Goal: Task Accomplishment & Management: Use online tool/utility

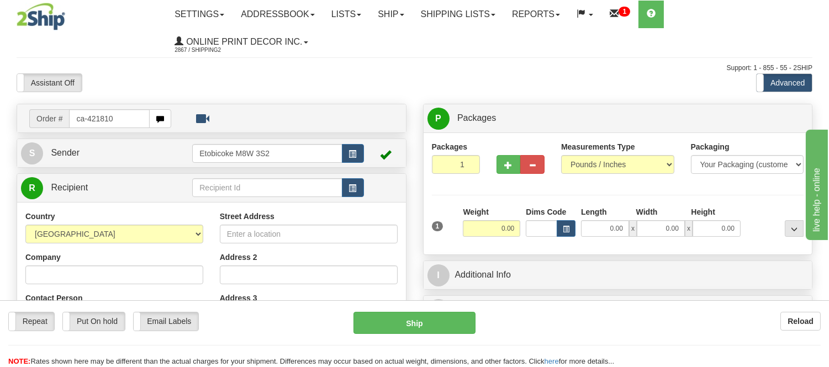
type input "ca-421810"
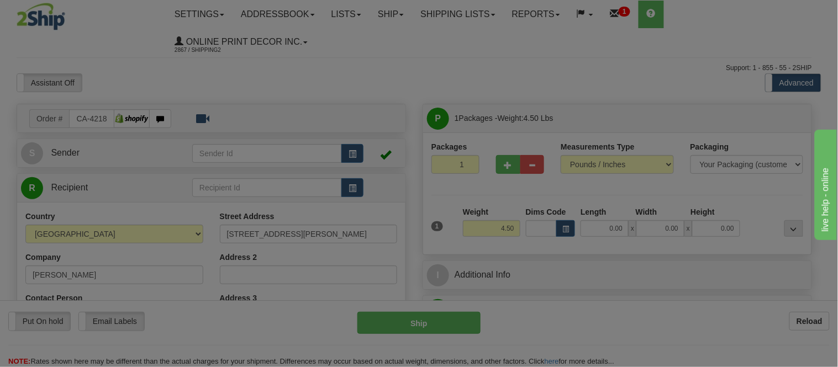
type input "TORONTO"
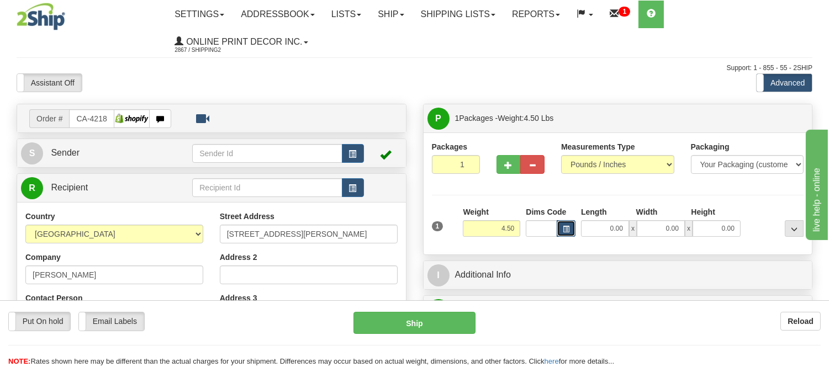
click at [572, 234] on button "button" at bounding box center [566, 228] width 19 height 17
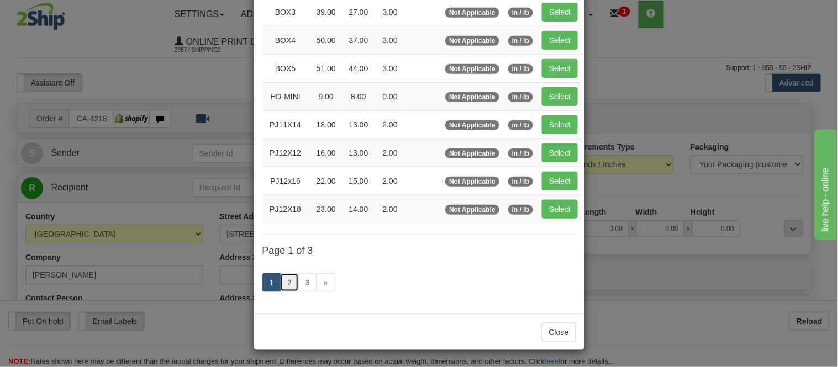
click at [286, 282] on link "2" at bounding box center [289, 282] width 19 height 19
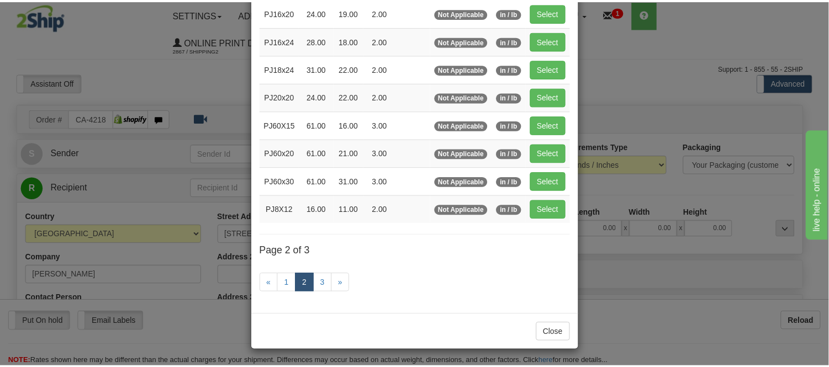
scroll to position [180, 0]
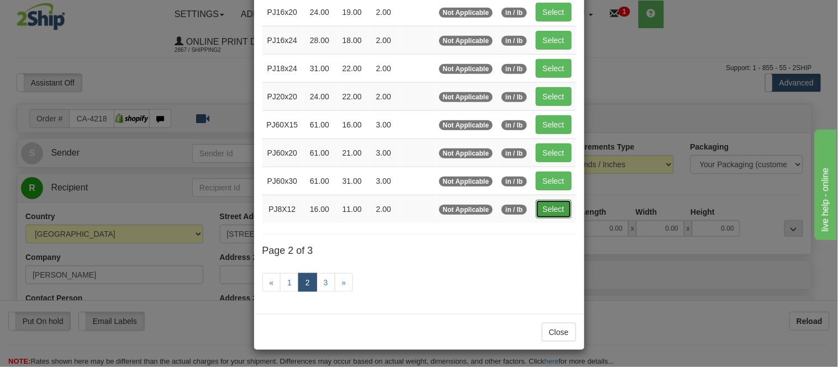
click at [546, 211] on button "Select" at bounding box center [554, 209] width 36 height 19
type input "PJ8X12"
type input "16.00"
type input "11.00"
type input "2.00"
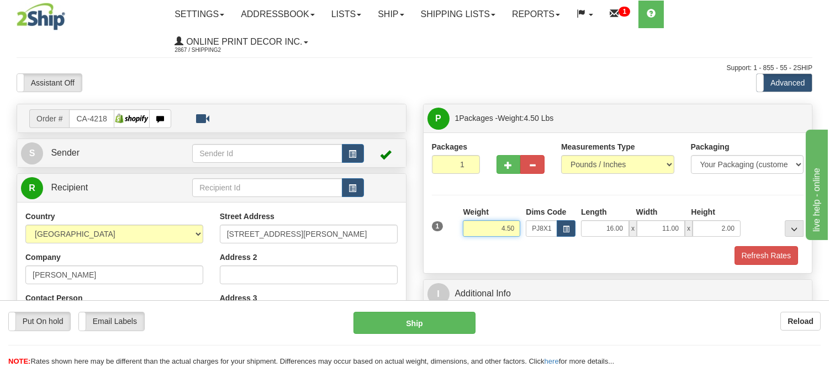
drag, startPoint x: 515, startPoint y: 228, endPoint x: 426, endPoint y: 223, distance: 89.0
click at [426, 223] on div "Packages 1 1 Measurements Type" at bounding box center [618, 203] width 389 height 141
type input "5.98"
drag, startPoint x: 737, startPoint y: 228, endPoint x: 675, endPoint y: 228, distance: 61.9
click at [675, 228] on div "16.00 x 11.00 x 2.00" at bounding box center [661, 228] width 160 height 17
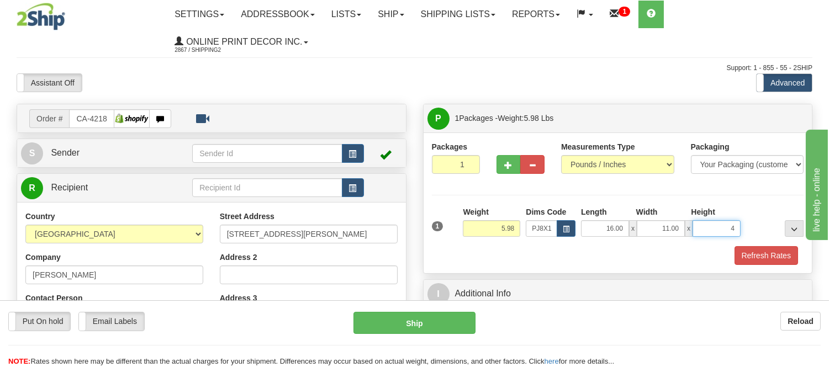
click button "Delete" at bounding box center [0, 0] width 0 height 0
type input "4.00"
click at [767, 252] on button "Refresh Rates" at bounding box center [767, 255] width 64 height 19
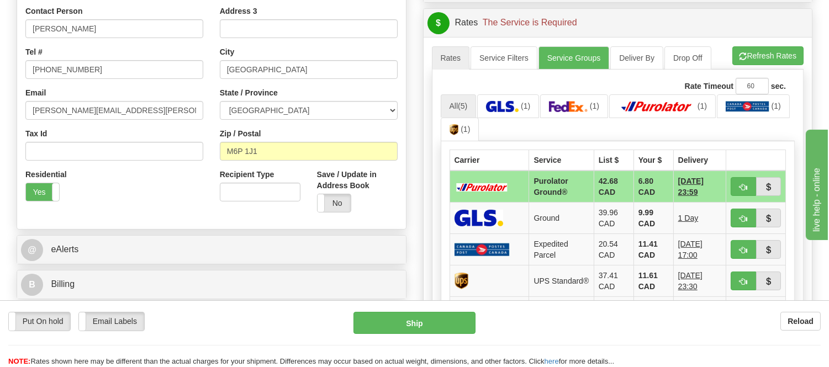
scroll to position [307, 0]
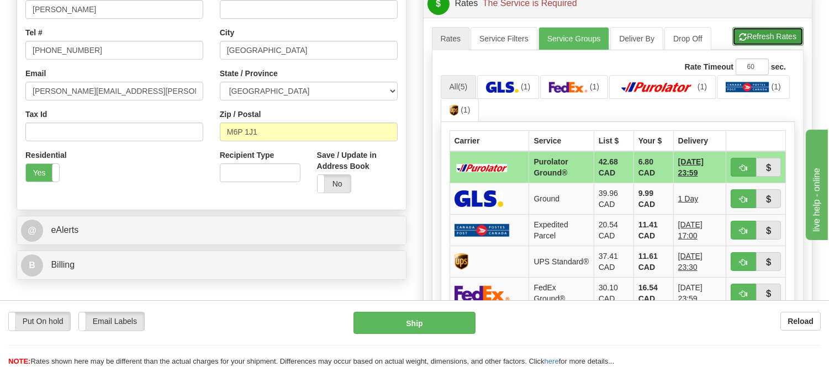
click at [753, 29] on button "Refresh Rates" at bounding box center [767, 36] width 71 height 19
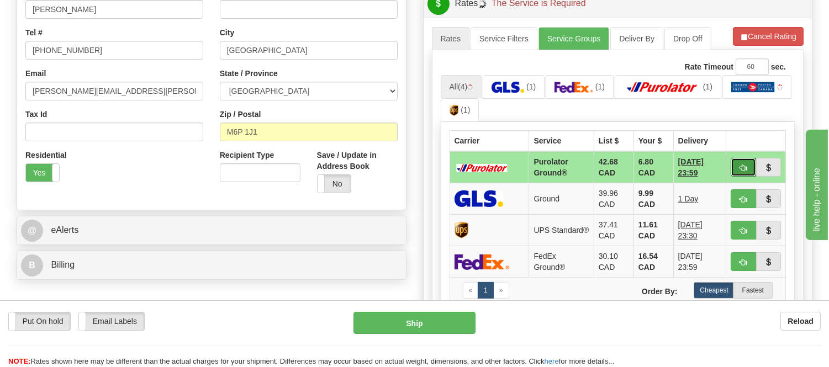
click at [741, 159] on button "button" at bounding box center [743, 167] width 25 height 19
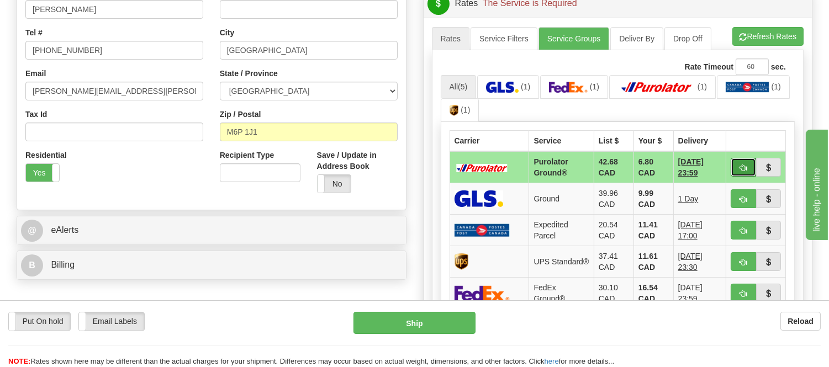
click at [742, 159] on button "button" at bounding box center [743, 167] width 25 height 19
type input "260"
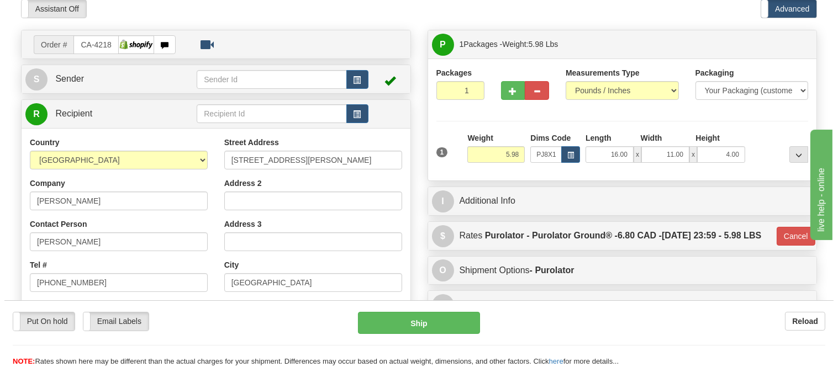
scroll to position [61, 0]
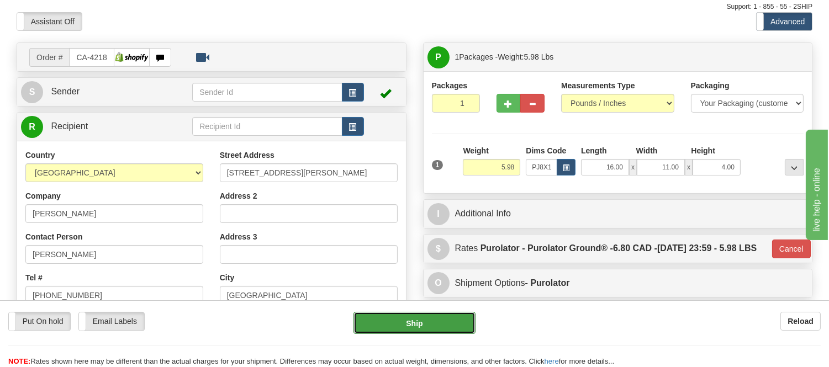
click at [440, 318] on button "Ship" at bounding box center [414, 323] width 122 height 22
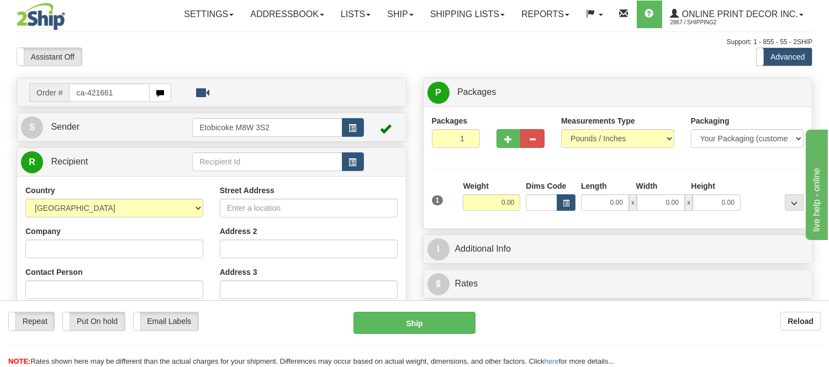
type input "ca-421661"
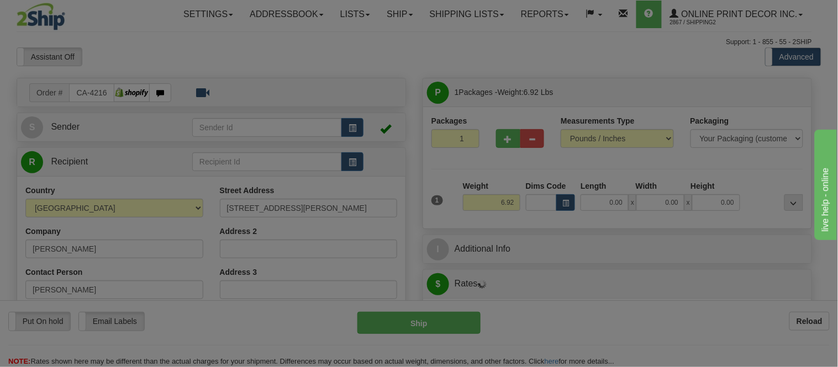
type input "SALMO"
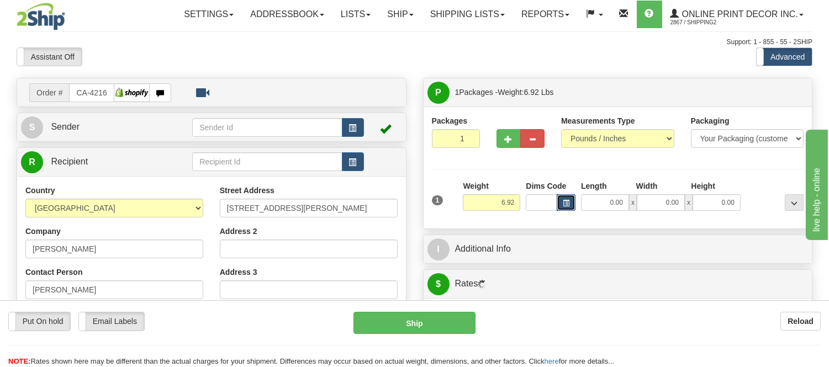
click at [570, 205] on button "button" at bounding box center [566, 202] width 19 height 17
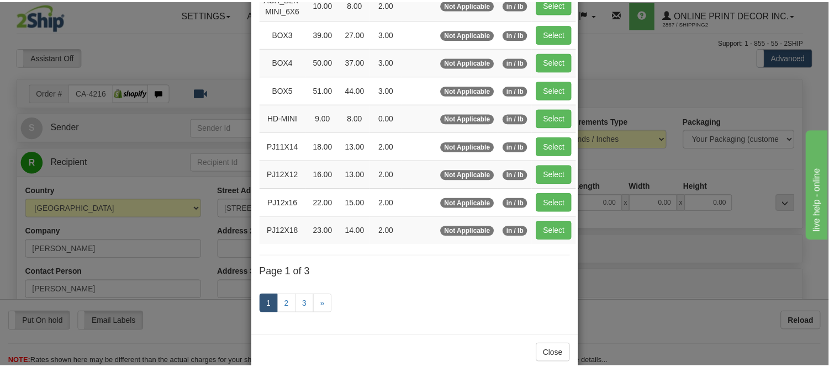
scroll to position [184, 0]
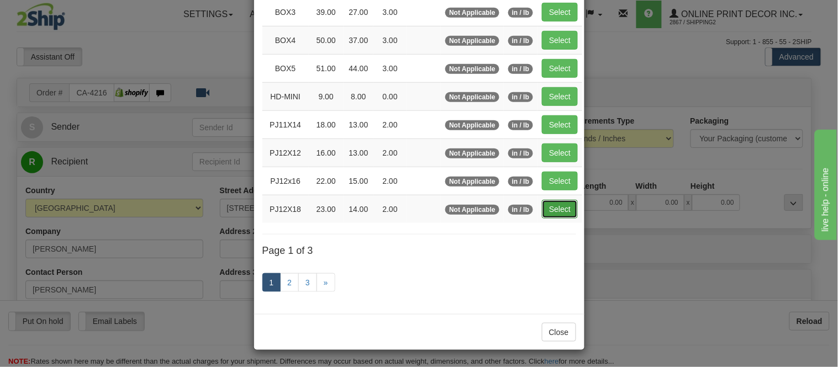
click at [558, 208] on button "Select" at bounding box center [560, 209] width 36 height 19
type input "PJ12X18"
type input "23.00"
type input "14.00"
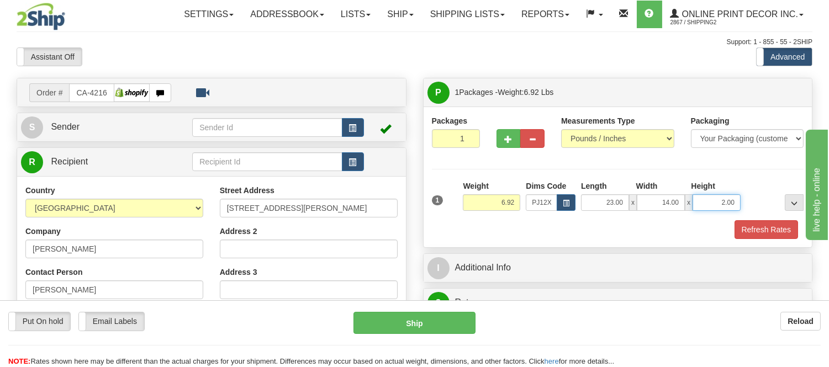
drag, startPoint x: 735, startPoint y: 202, endPoint x: 707, endPoint y: 199, distance: 27.8
click at [707, 199] on input "2.00" at bounding box center [717, 202] width 48 height 17
type input "4"
click button "Delete" at bounding box center [0, 0] width 0 height 0
type input "6.00"
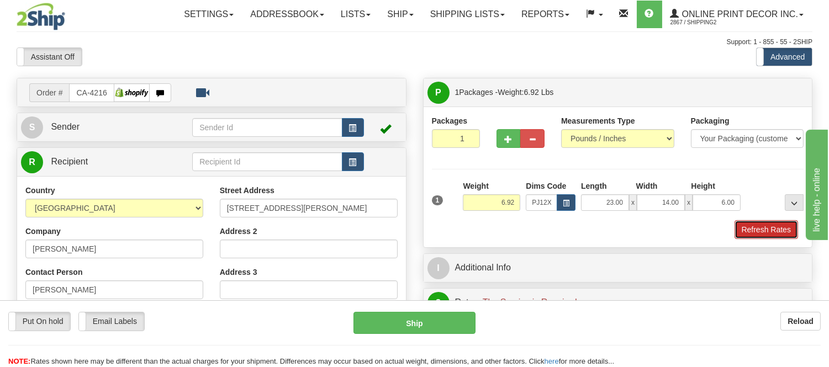
click at [771, 237] on button "Refresh Rates" at bounding box center [767, 229] width 64 height 19
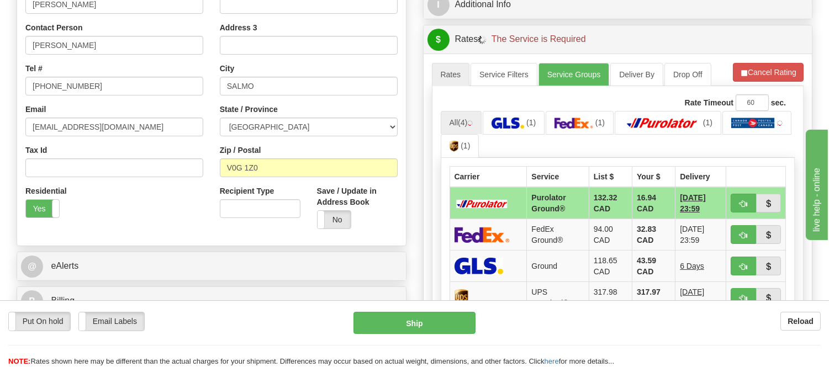
scroll to position [245, 0]
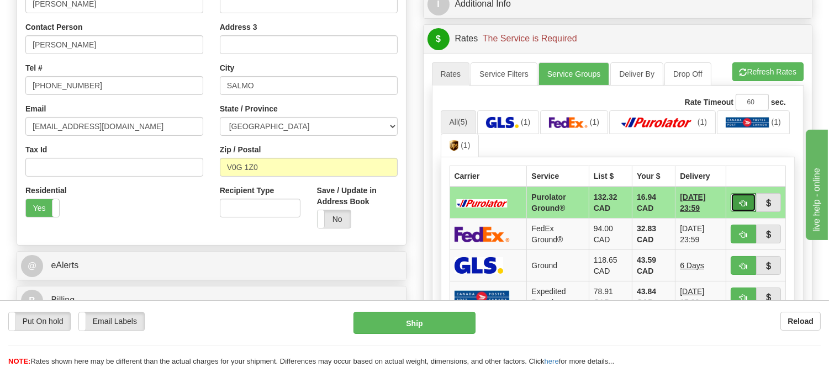
click at [741, 195] on button "button" at bounding box center [743, 202] width 25 height 19
type input "260"
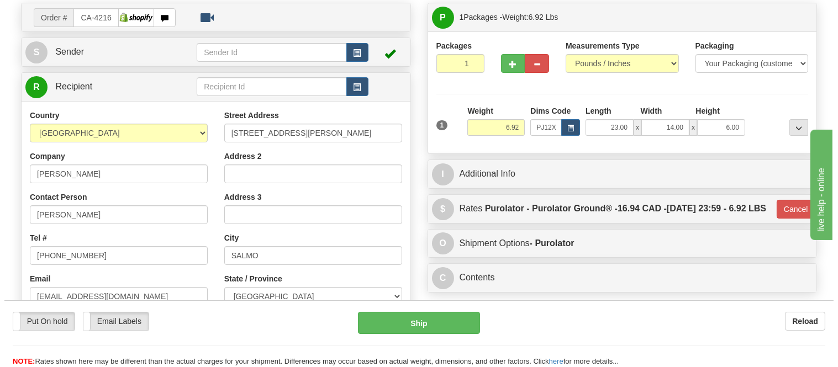
scroll to position [61, 0]
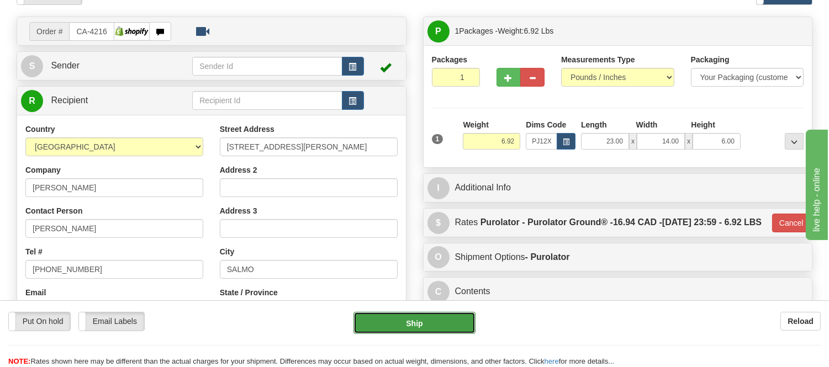
click at [409, 318] on button "Ship" at bounding box center [414, 323] width 122 height 22
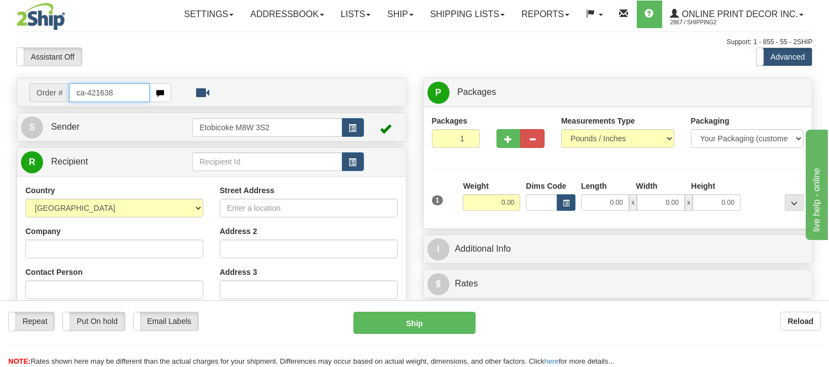
type input "ca-421638"
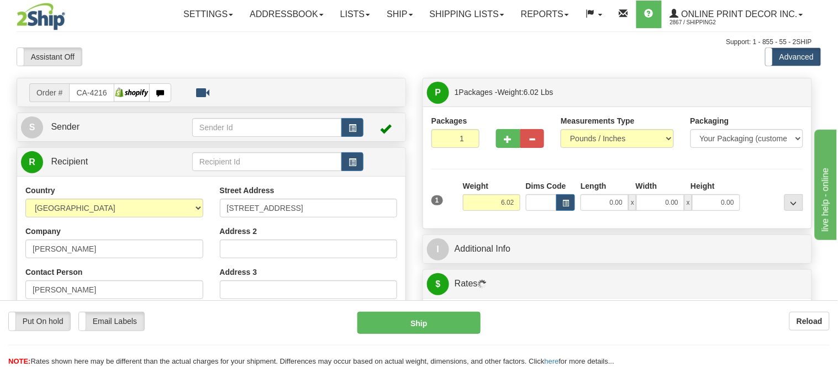
type input "MARKHAM"
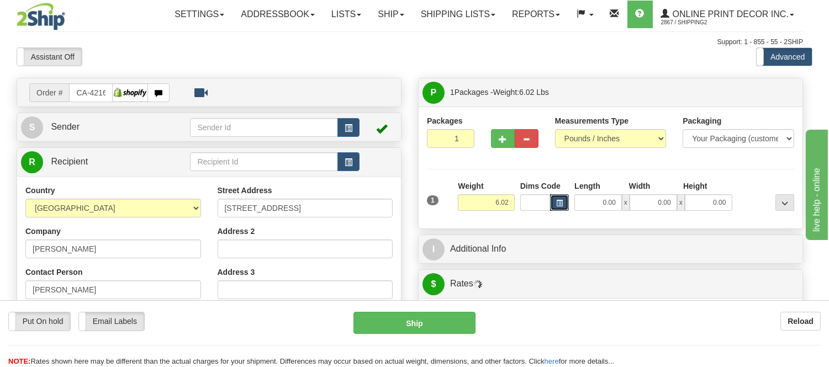
click at [569, 206] on button "button" at bounding box center [559, 202] width 19 height 17
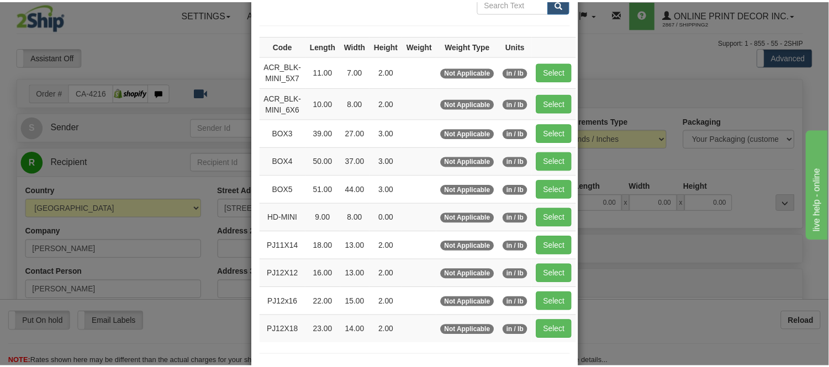
scroll to position [123, 0]
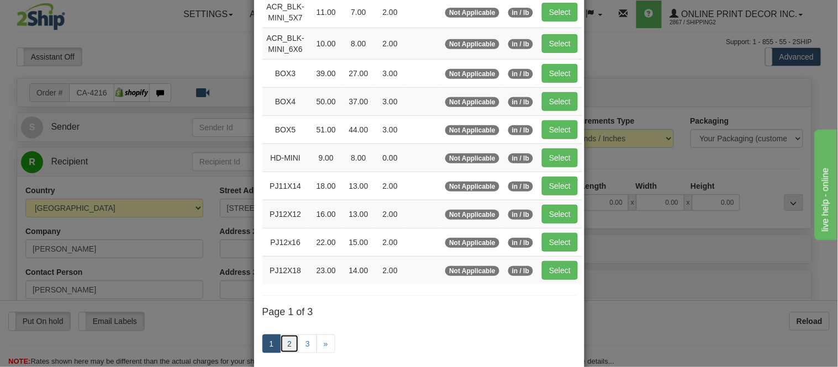
click at [282, 345] on link "2" at bounding box center [289, 344] width 19 height 19
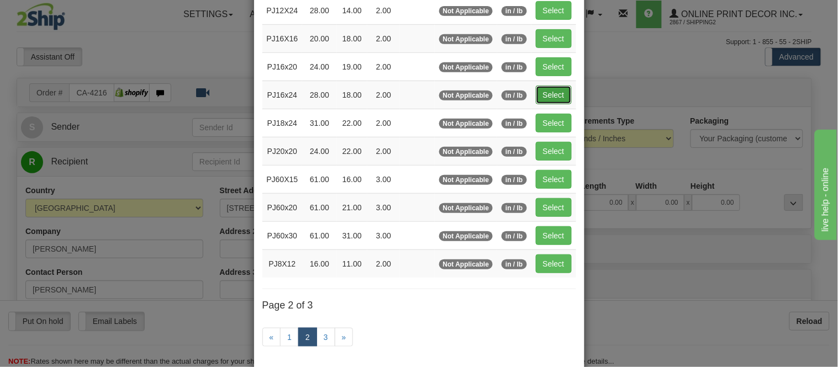
click at [547, 92] on button "Select" at bounding box center [554, 95] width 36 height 19
type input "PJ16x24"
type input "28.00"
type input "18.00"
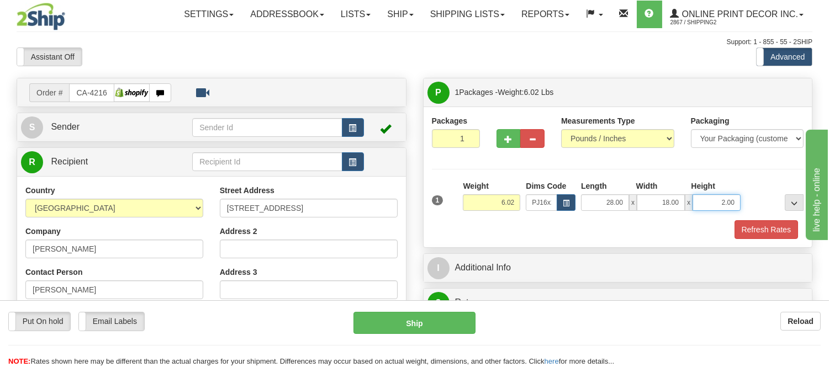
drag, startPoint x: 737, startPoint y: 204, endPoint x: 697, endPoint y: 197, distance: 41.0
click at [697, 197] on input "2.00" at bounding box center [717, 202] width 48 height 17
click button "Delete" at bounding box center [0, 0] width 0 height 0
type input "6.00"
click at [761, 226] on button "Refresh Rates" at bounding box center [767, 229] width 64 height 19
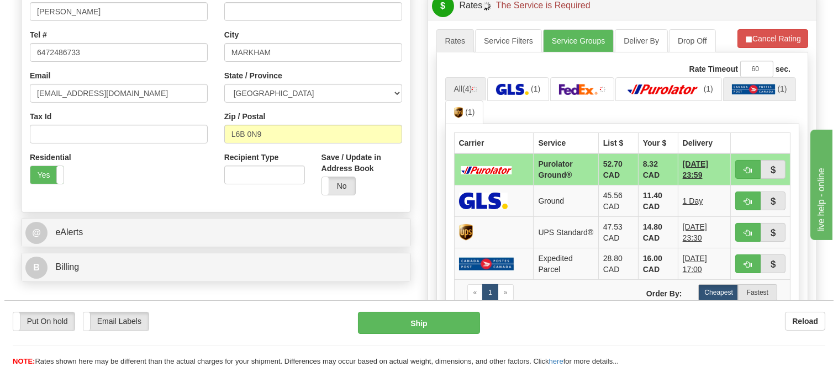
scroll to position [307, 0]
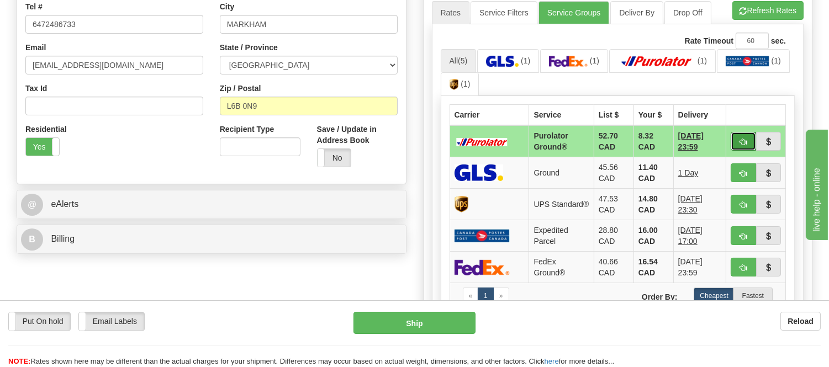
click at [743, 139] on span "button" at bounding box center [744, 142] width 8 height 7
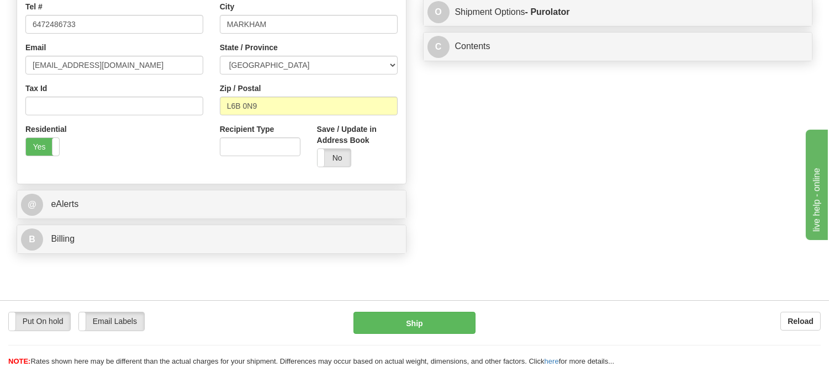
type input "260"
click at [458, 319] on button "Ship" at bounding box center [414, 323] width 122 height 22
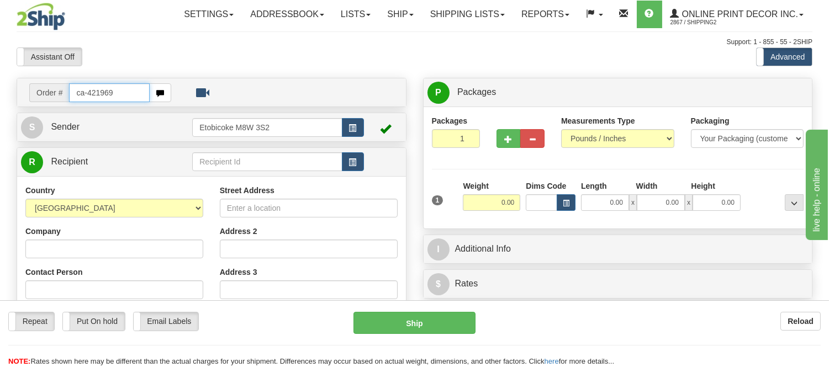
type input "ca-421969"
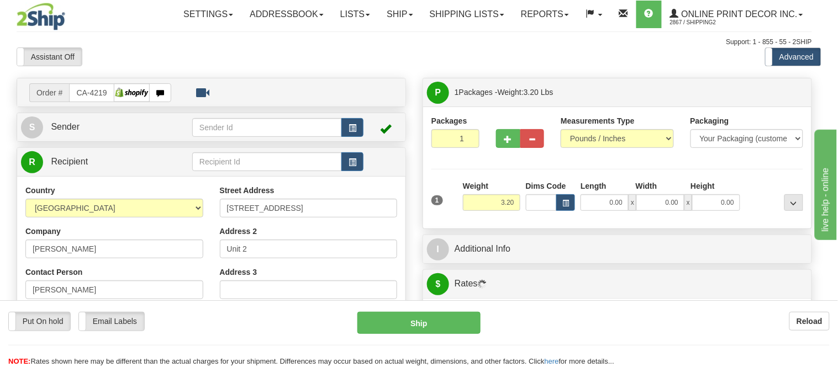
type input "KELOWNA"
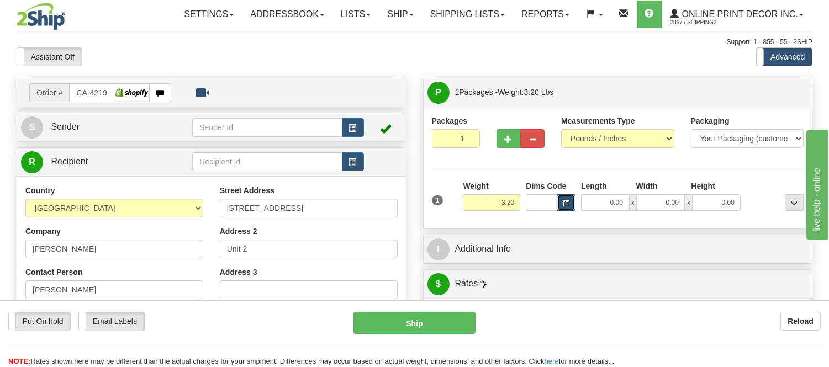
click at [562, 204] on button "button" at bounding box center [566, 202] width 19 height 17
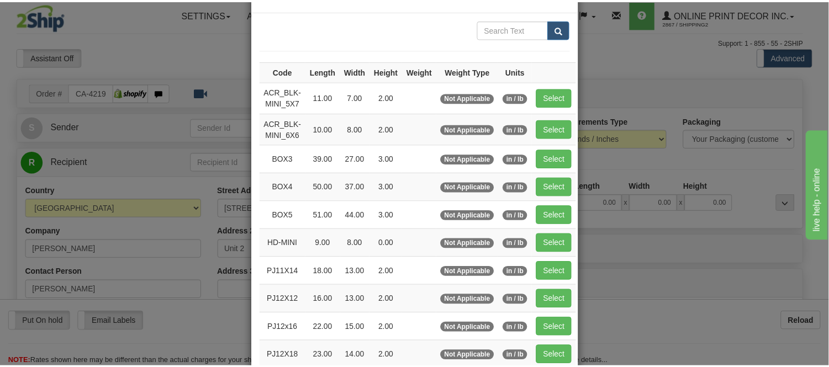
scroll to position [123, 0]
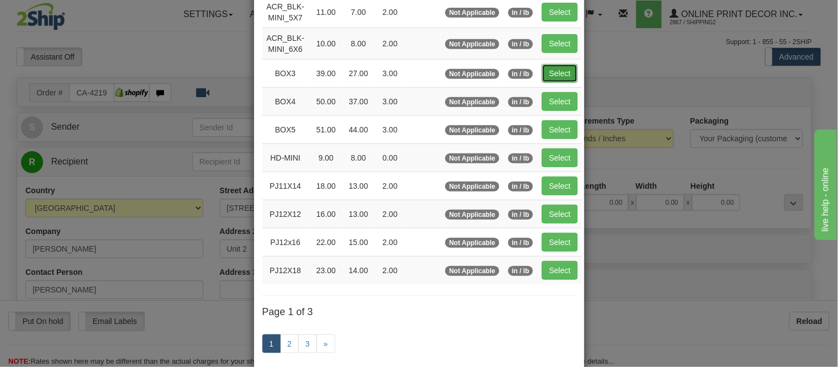
click at [555, 77] on button "Select" at bounding box center [560, 73] width 36 height 19
type input "BOX3"
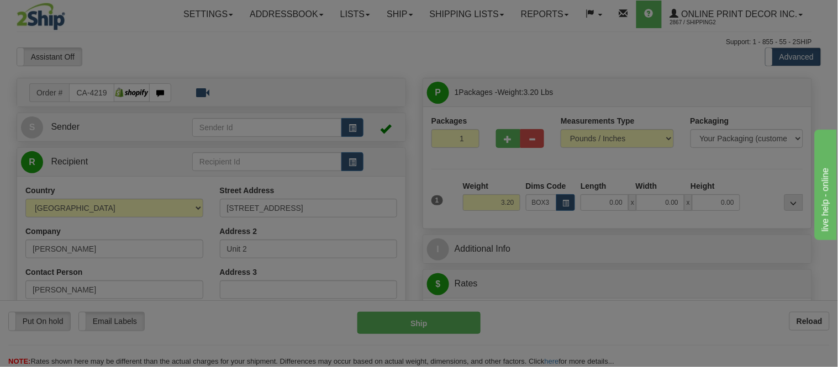
type input "39.00"
type input "27.00"
type input "3.00"
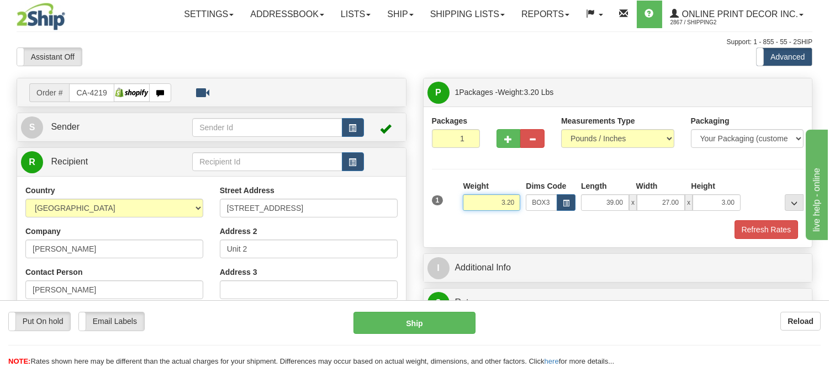
drag, startPoint x: 515, startPoint y: 203, endPoint x: 464, endPoint y: 199, distance: 50.4
click at [464, 199] on input "3.20" at bounding box center [491, 202] width 57 height 17
type input "7.98"
drag, startPoint x: 752, startPoint y: 229, endPoint x: 754, endPoint y: 234, distance: 5.9
click at [752, 229] on button "Refresh Rates" at bounding box center [767, 229] width 64 height 19
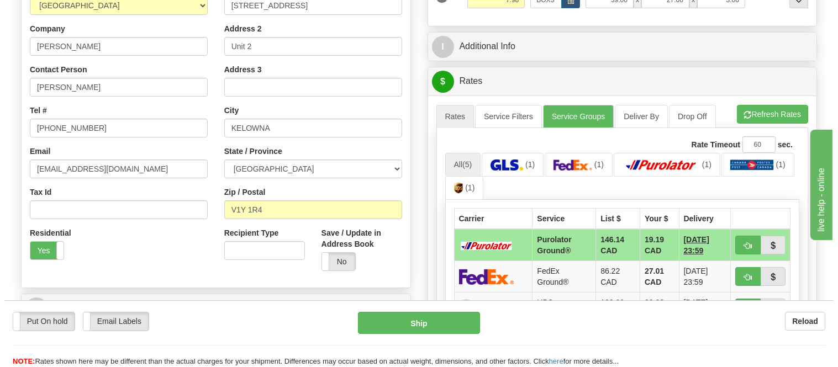
scroll to position [232, 0]
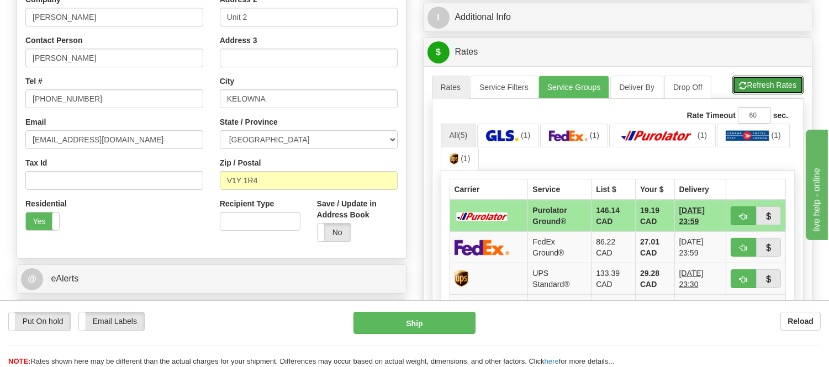
click at [764, 78] on button "Refresh Rates" at bounding box center [767, 85] width 71 height 19
click at [745, 215] on span "button" at bounding box center [744, 216] width 8 height 7
type input "260"
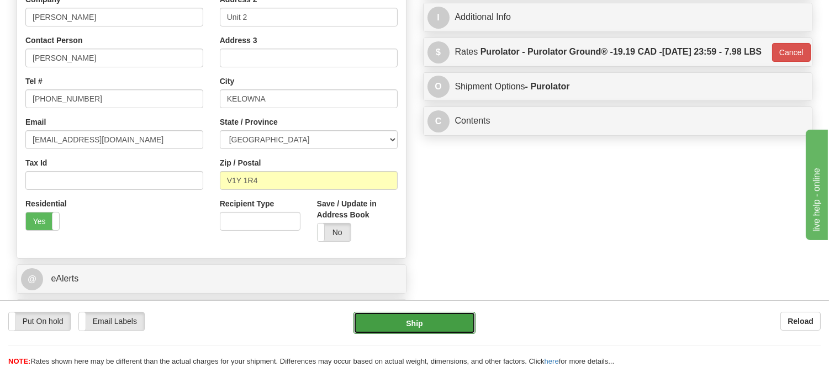
click at [456, 319] on button "Ship" at bounding box center [414, 323] width 122 height 22
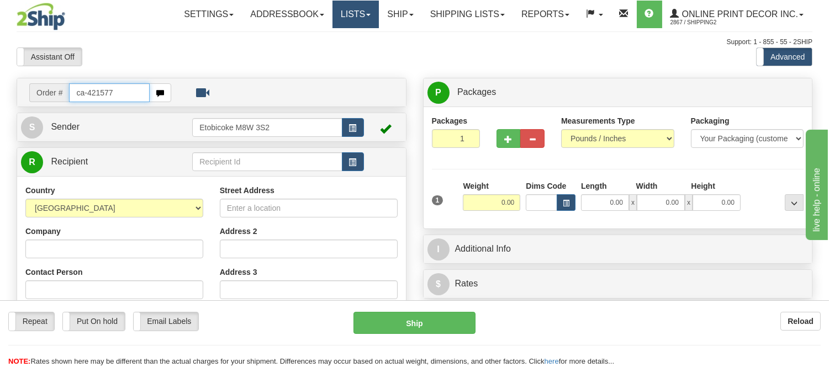
type input "ca-421577"
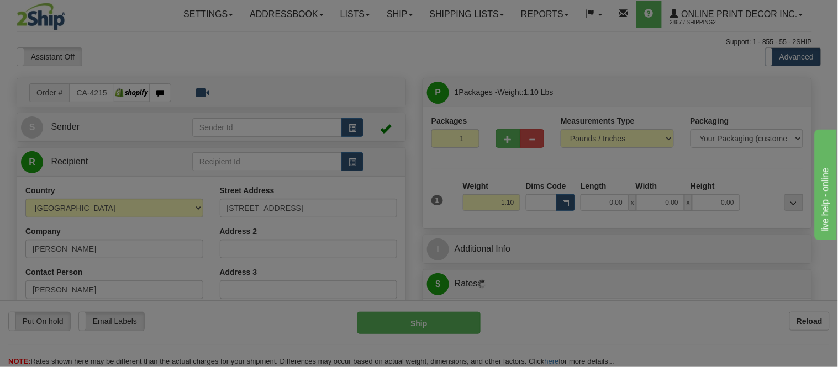
type input "KITCHENER"
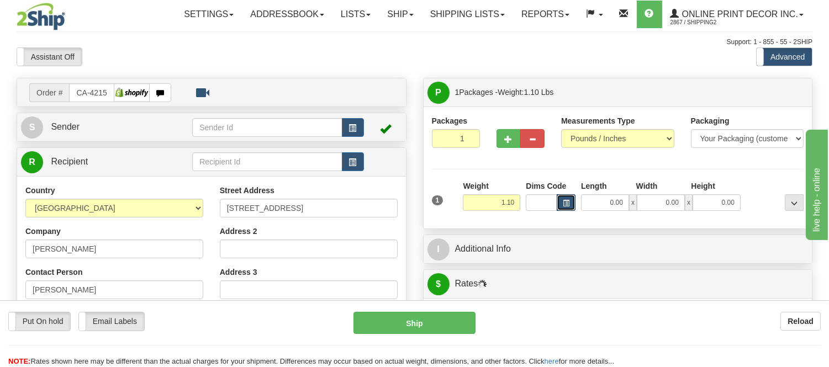
click at [570, 200] on button "button" at bounding box center [566, 202] width 19 height 17
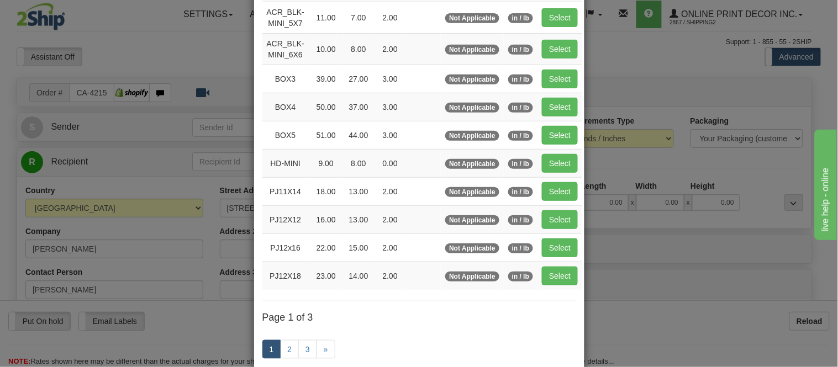
scroll to position [184, 0]
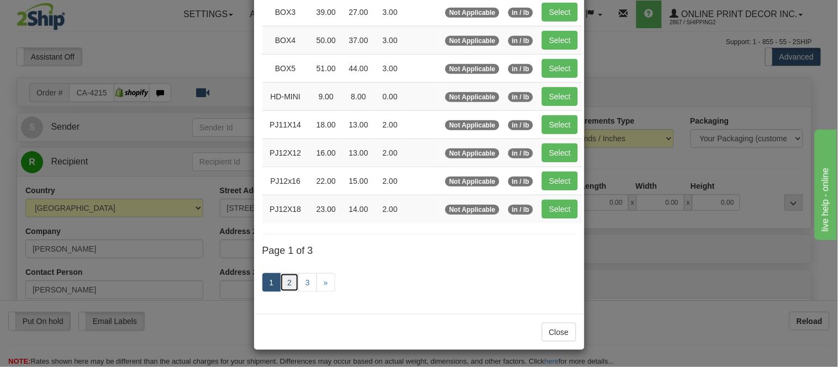
click at [289, 277] on link "2" at bounding box center [289, 282] width 19 height 19
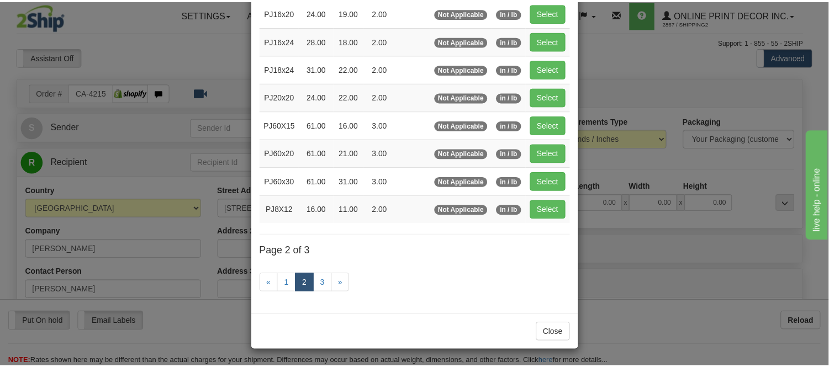
scroll to position [180, 0]
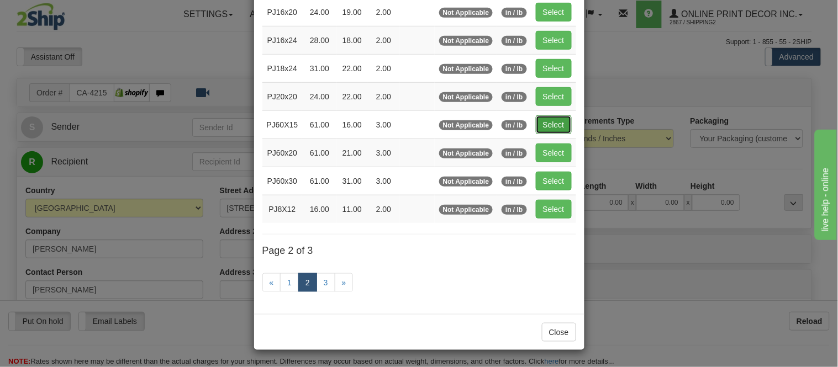
click at [541, 122] on button "Select" at bounding box center [554, 124] width 36 height 19
type input "PJ60X15"
type input "61.00"
type input "16.00"
type input "3.00"
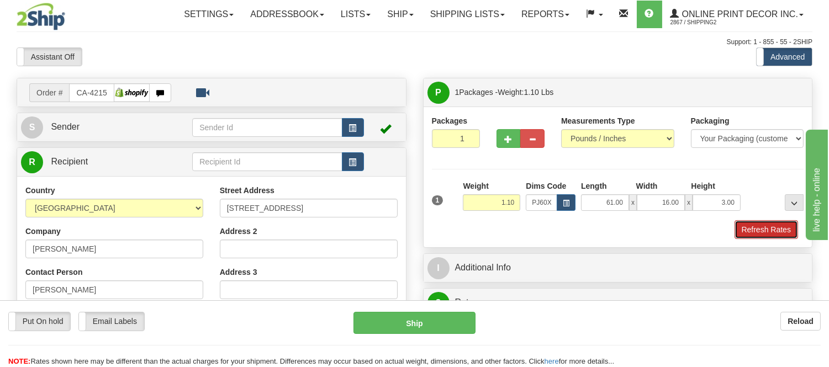
click at [743, 232] on button "Refresh Rates" at bounding box center [767, 229] width 64 height 19
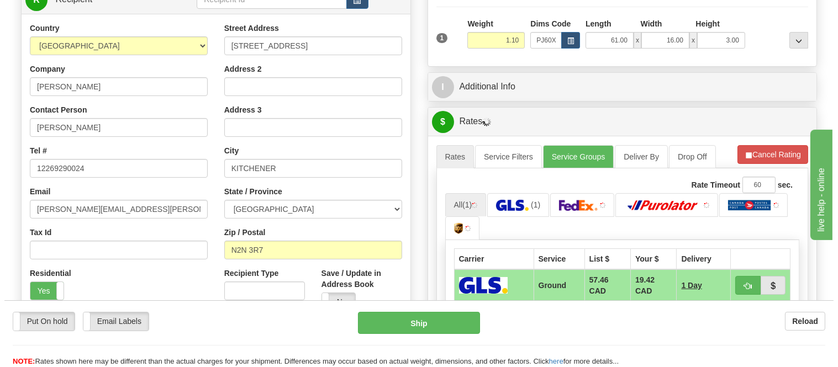
scroll to position [184, 0]
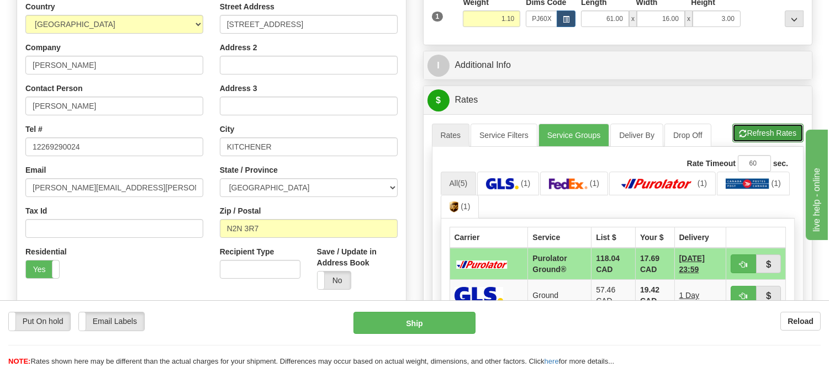
click at [768, 139] on button "Refresh Rates" at bounding box center [767, 133] width 71 height 19
click at [743, 265] on span "button" at bounding box center [744, 264] width 8 height 7
type input "260"
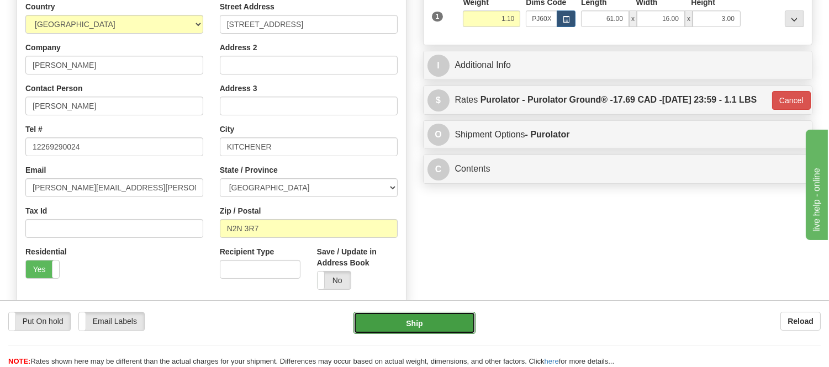
click at [416, 323] on button "Ship" at bounding box center [414, 323] width 122 height 22
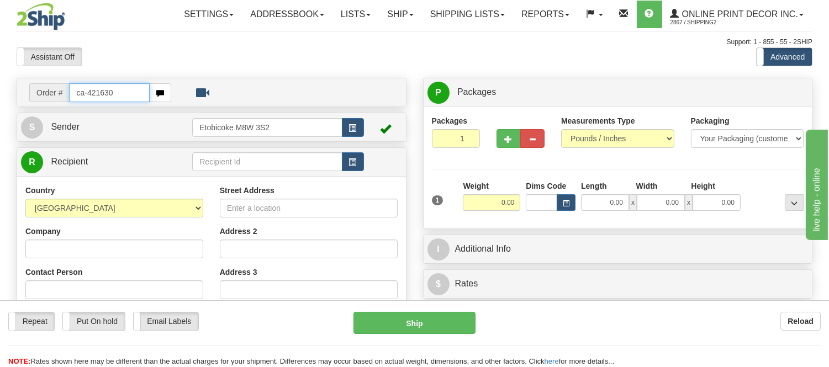
type input "ca-421630"
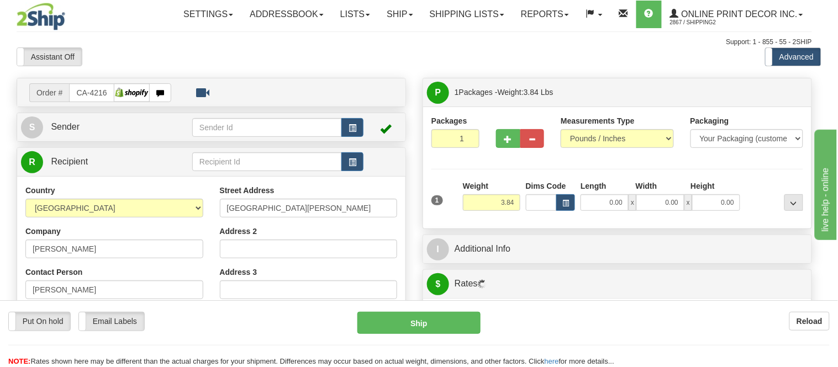
type input "WINDSOR"
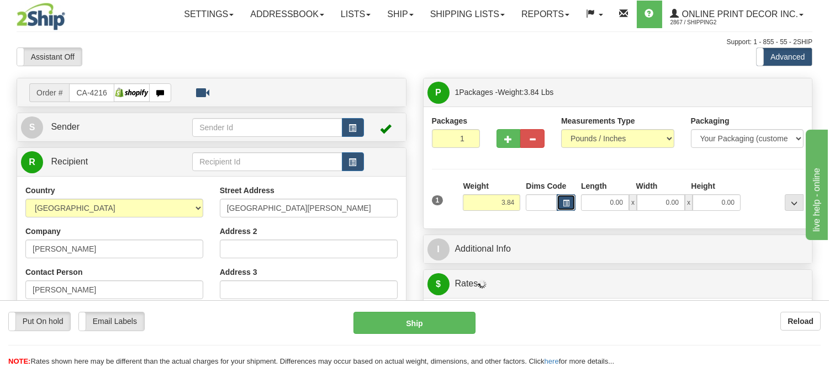
click at [569, 202] on button "button" at bounding box center [566, 202] width 19 height 17
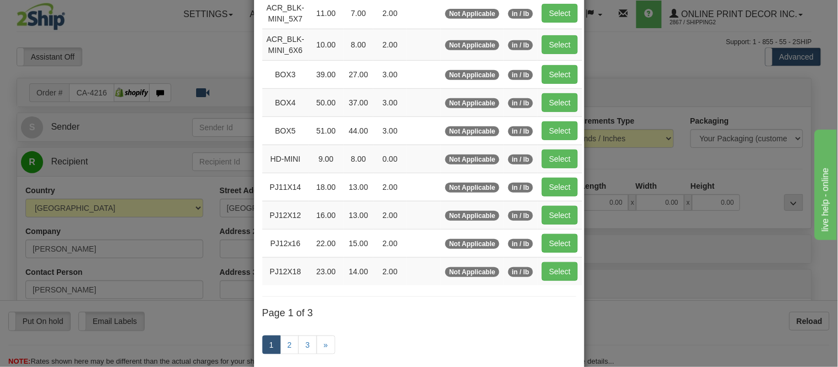
scroll to position [123, 0]
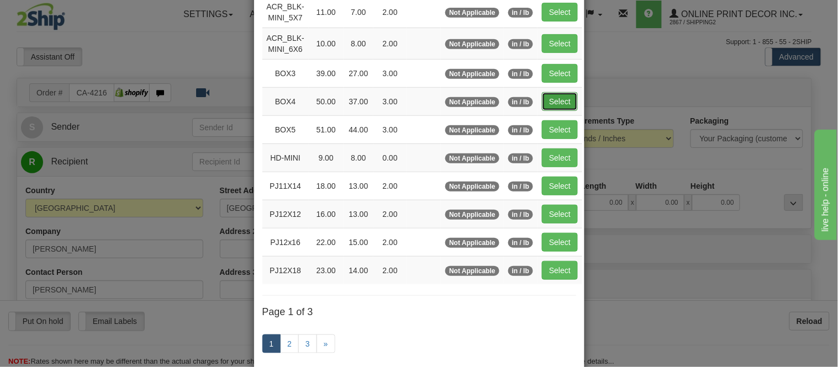
click at [545, 107] on button "Select" at bounding box center [560, 101] width 36 height 19
type input "BOX4"
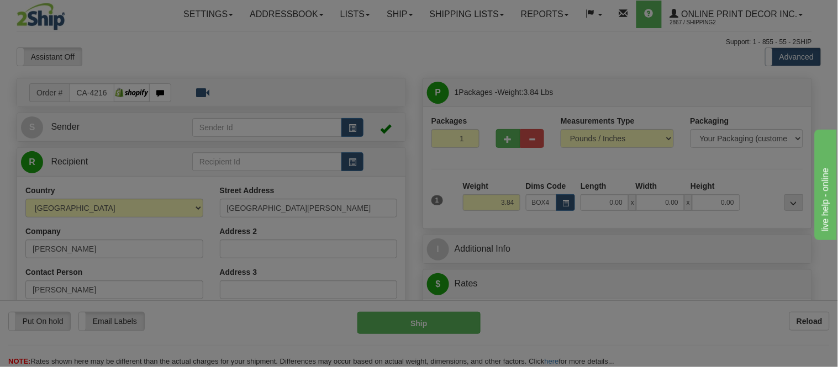
type input "50.00"
type input "37.00"
type input "3.00"
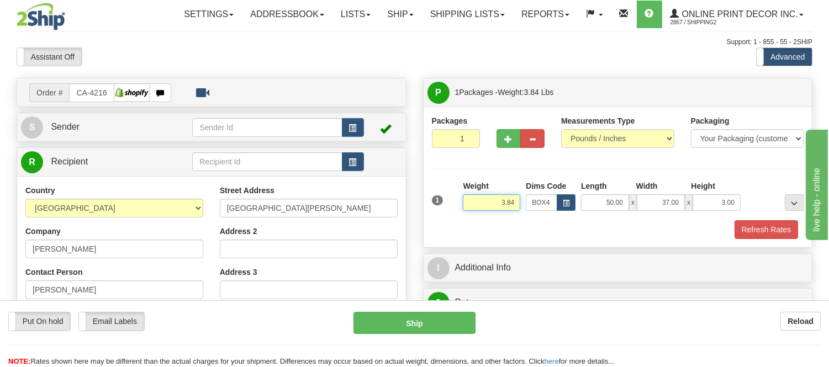
drag, startPoint x: 516, startPoint y: 202, endPoint x: 472, endPoint y: 214, distance: 45.3
click at [472, 214] on div "Weight 3.84" at bounding box center [491, 200] width 63 height 39
type input "12.98"
click at [503, 137] on button "button" at bounding box center [509, 138] width 24 height 19
radio input "true"
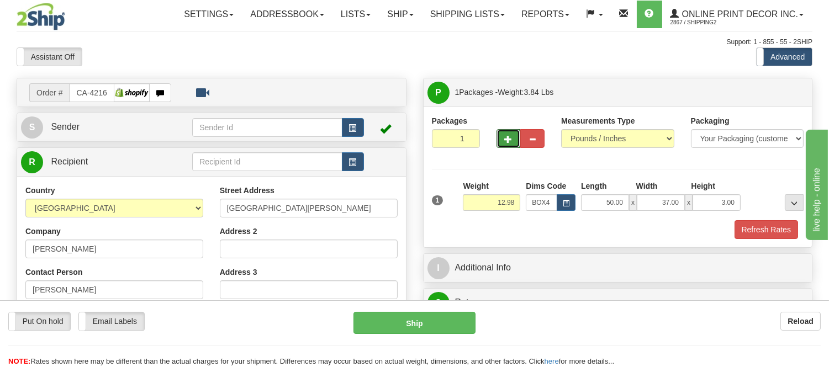
type input "2"
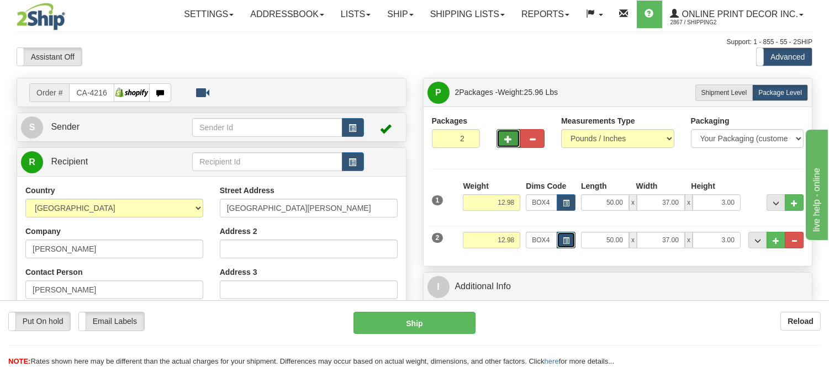
click at [563, 242] on span "button" at bounding box center [566, 241] width 7 height 6
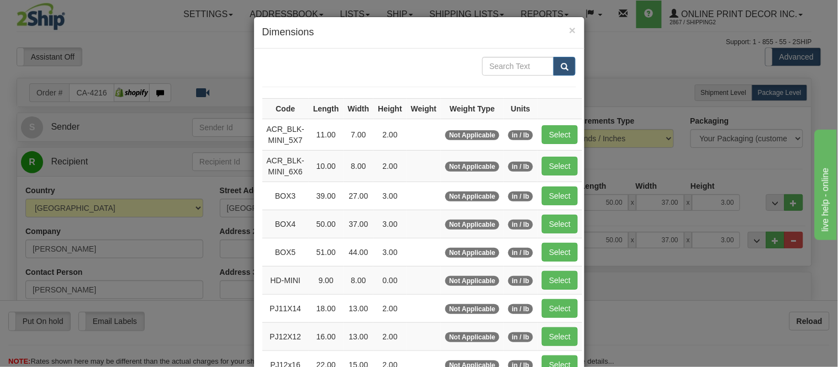
scroll to position [184, 0]
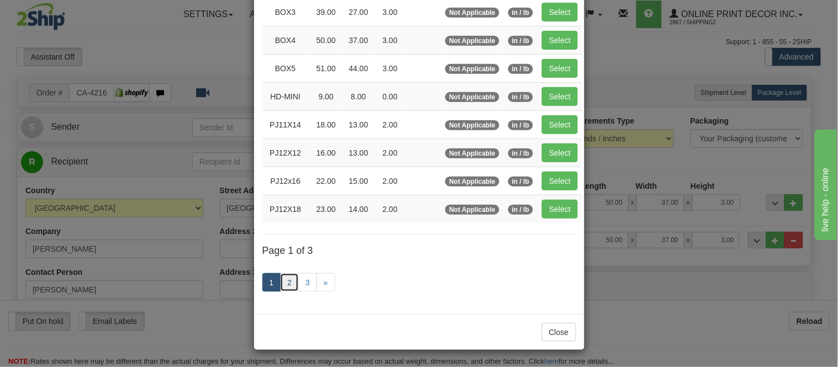
click at [288, 284] on link "2" at bounding box center [289, 282] width 19 height 19
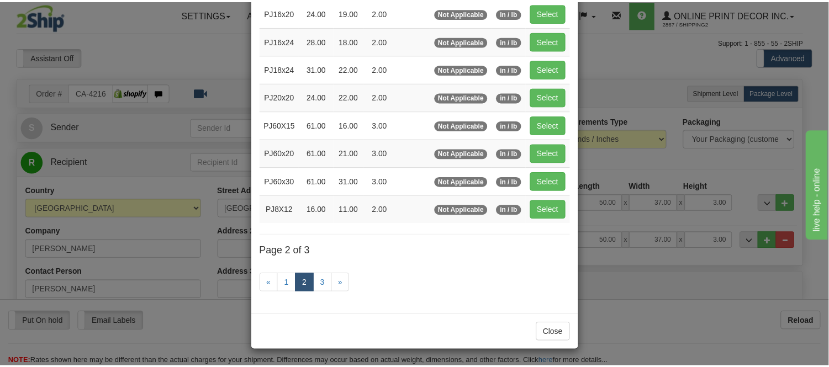
scroll to position [180, 0]
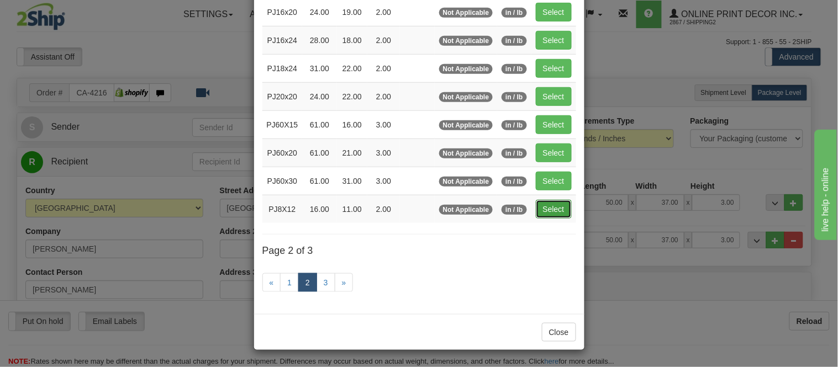
click at [551, 207] on button "Select" at bounding box center [554, 209] width 36 height 19
type input "PJ8X12"
type input "16.00"
type input "11.00"
type input "2.00"
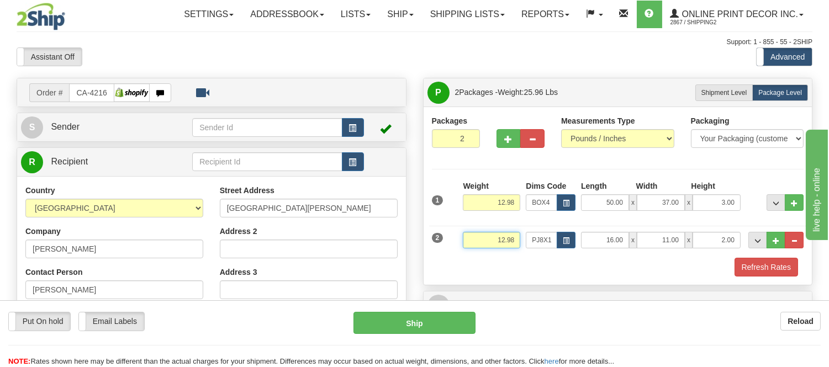
drag, startPoint x: 519, startPoint y: 238, endPoint x: 474, endPoint y: 249, distance: 46.6
click at [474, 249] on input "12.98" at bounding box center [491, 240] width 57 height 17
type input "1.10"
click at [748, 263] on button "Refresh Rates" at bounding box center [767, 267] width 64 height 19
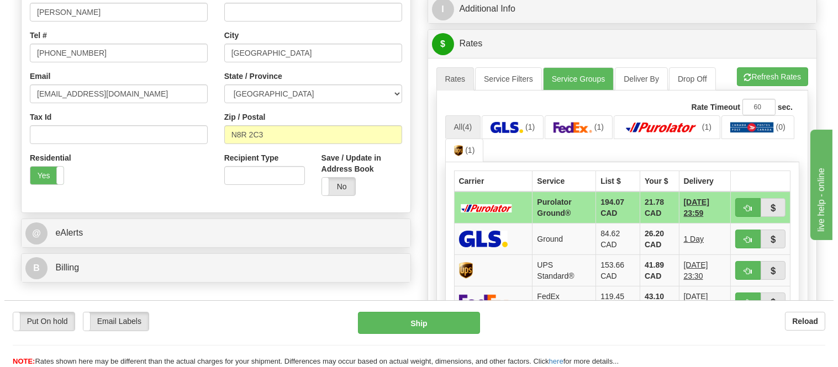
scroll to position [305, 0]
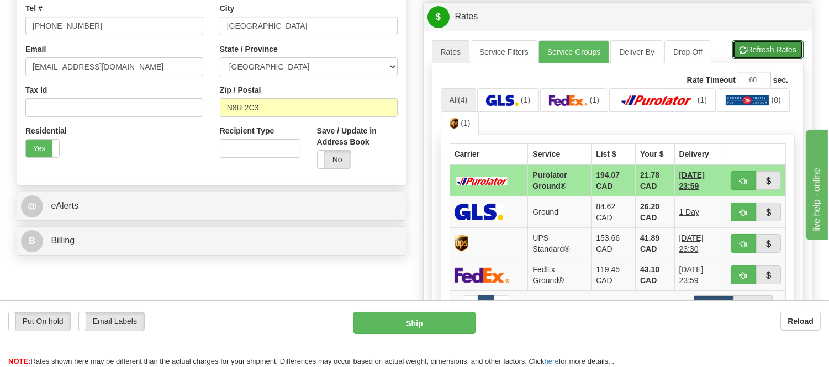
click at [754, 50] on button "Refresh Rates" at bounding box center [767, 49] width 71 height 19
click at [746, 178] on span "button" at bounding box center [744, 181] width 8 height 7
type input "260"
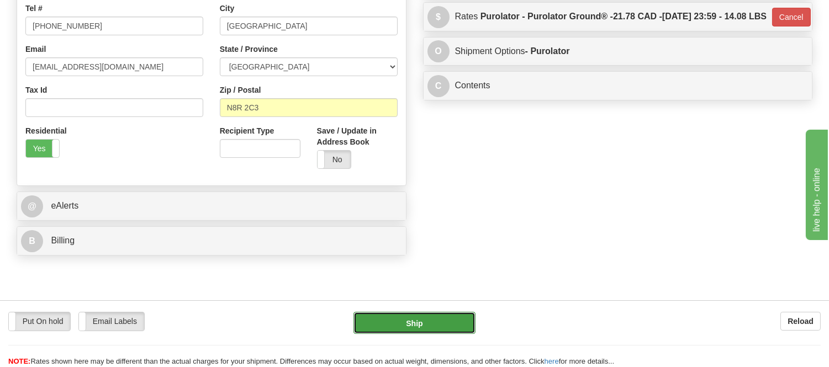
click at [425, 327] on button "Ship" at bounding box center [414, 323] width 122 height 22
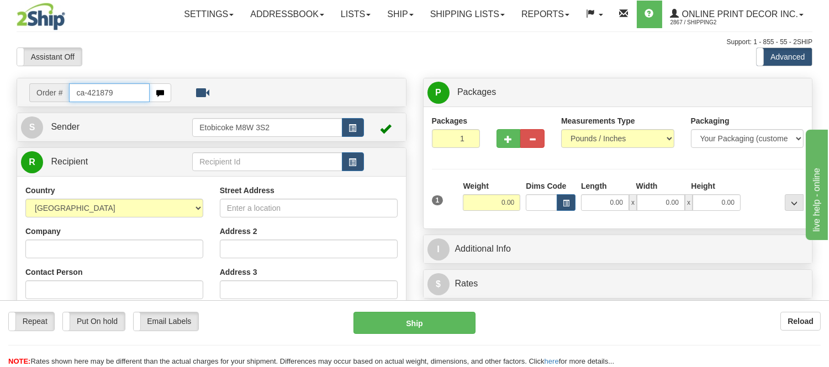
type input "ca-421879"
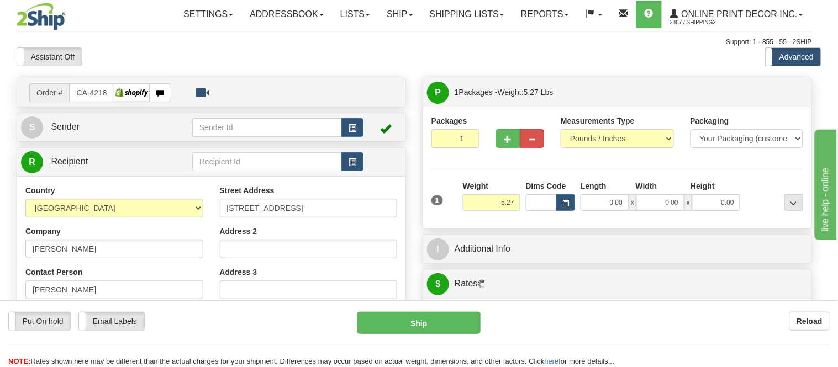
type input "BURNABY"
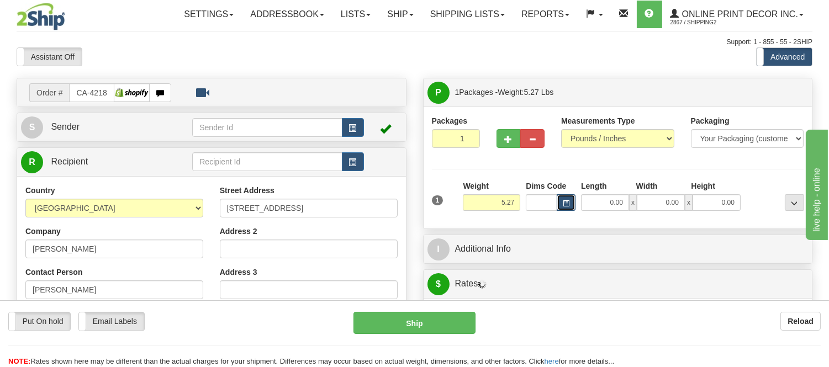
click at [564, 198] on button "button" at bounding box center [566, 202] width 19 height 17
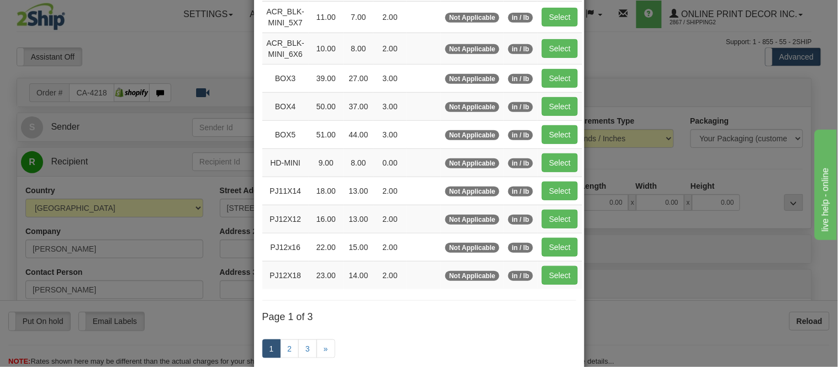
scroll to position [123, 0]
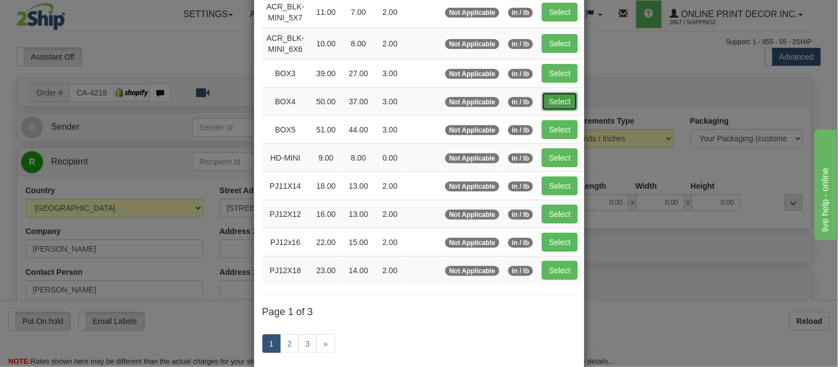
click at [561, 99] on button "Select" at bounding box center [560, 101] width 36 height 19
type input "BOX4"
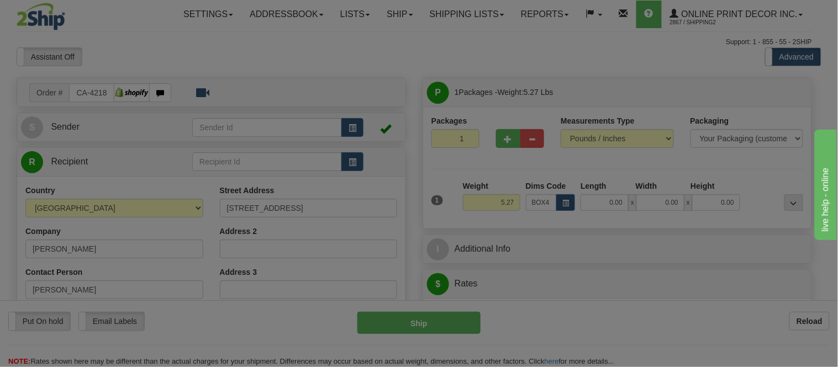
type input "50.00"
type input "37.00"
type input "3.00"
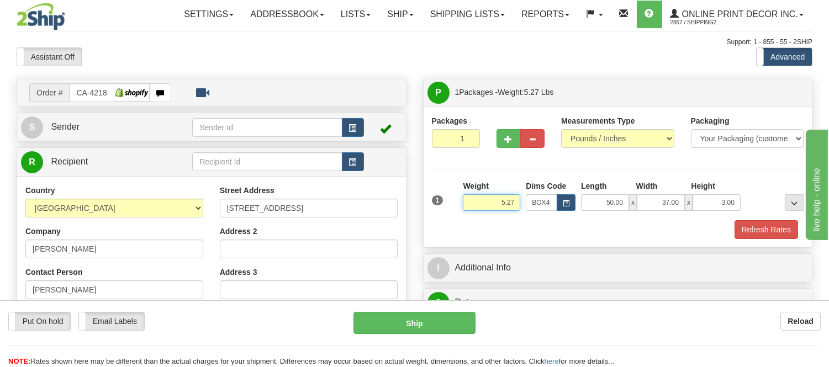
drag, startPoint x: 518, startPoint y: 198, endPoint x: 461, endPoint y: 196, distance: 56.4
click at [461, 196] on div "Weight 5.27" at bounding box center [491, 200] width 63 height 39
type input "14.98"
click at [507, 142] on span "button" at bounding box center [509, 139] width 8 height 7
radio input "true"
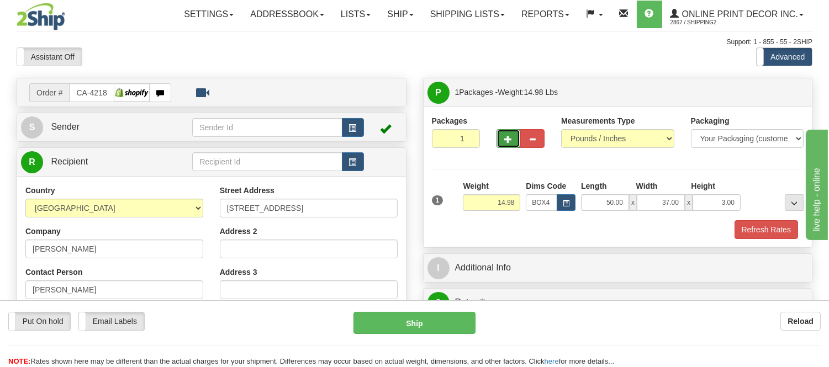
type input "2"
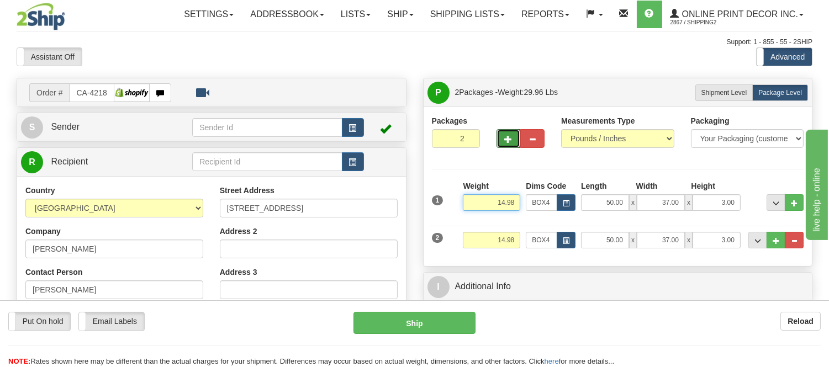
click at [504, 201] on input "14.98" at bounding box center [491, 202] width 57 height 17
type input "13.98"
click at [515, 240] on input "14.98" at bounding box center [491, 240] width 57 height 17
click at [564, 238] on span "button" at bounding box center [566, 241] width 7 height 6
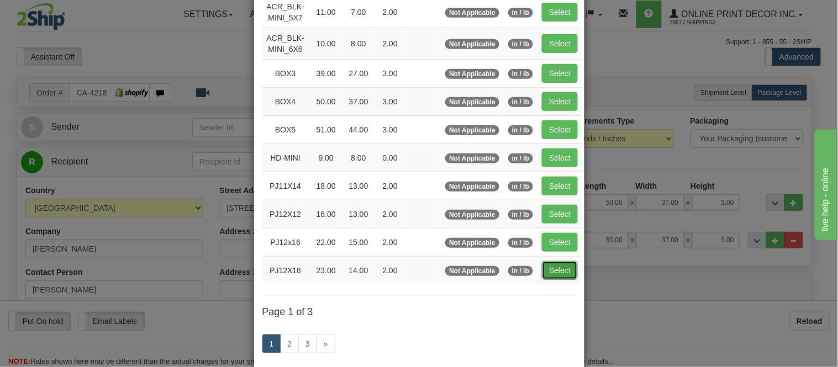
click at [545, 268] on button "Select" at bounding box center [560, 270] width 36 height 19
type input "PJ12X18"
type input "23.00"
type input "14.00"
type input "2.00"
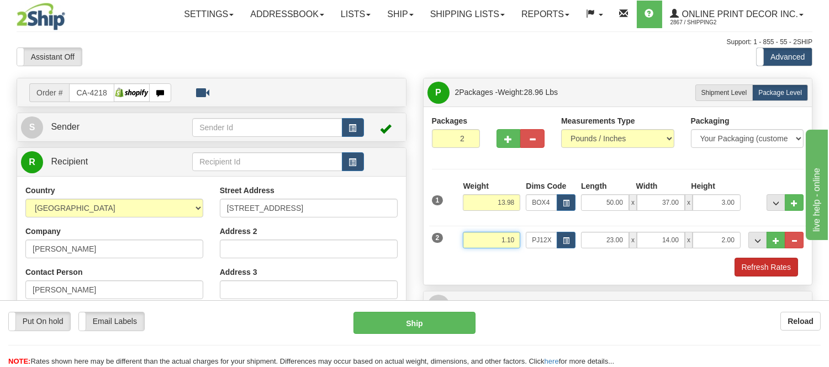
type input "1.10"
click at [746, 271] on button "Refresh Rates" at bounding box center [767, 267] width 64 height 19
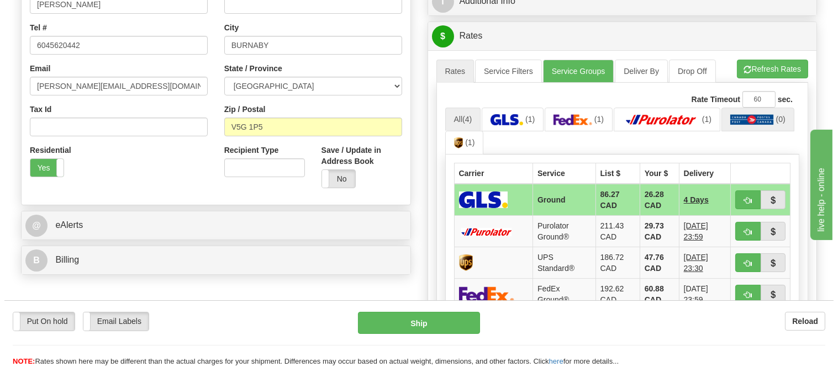
scroll to position [307, 0]
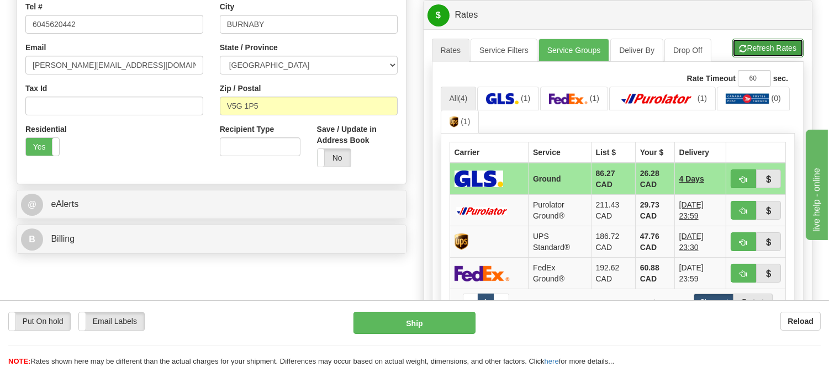
click at [754, 56] on button "Refresh Rates" at bounding box center [767, 48] width 71 height 19
click at [740, 180] on span "button" at bounding box center [744, 179] width 8 height 7
type input "1"
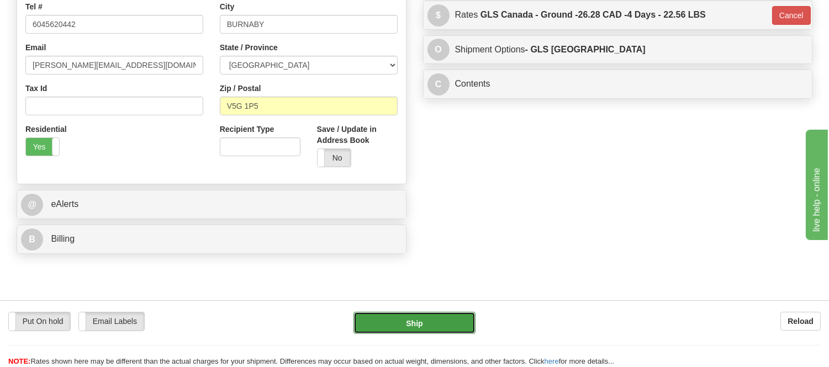
click at [450, 321] on button "Ship" at bounding box center [414, 323] width 122 height 22
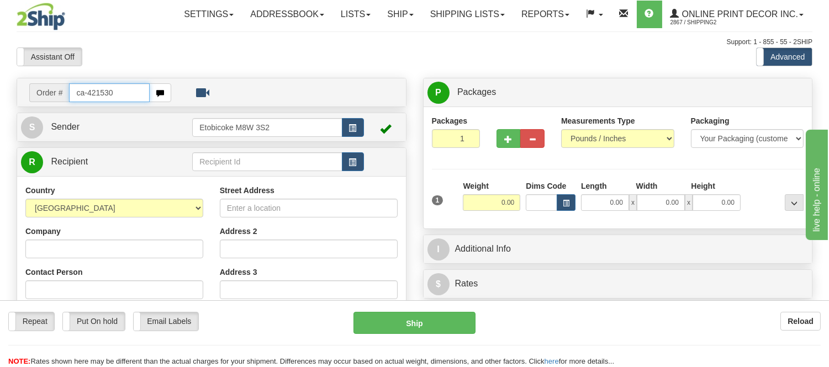
type input "ca-421530"
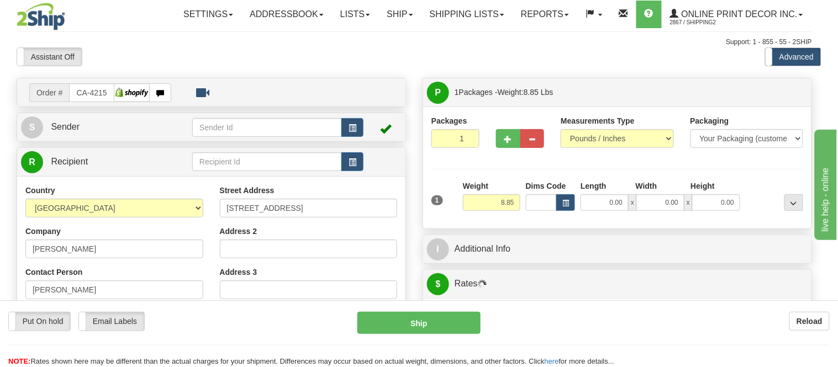
type input "[GEOGRAPHIC_DATA]"
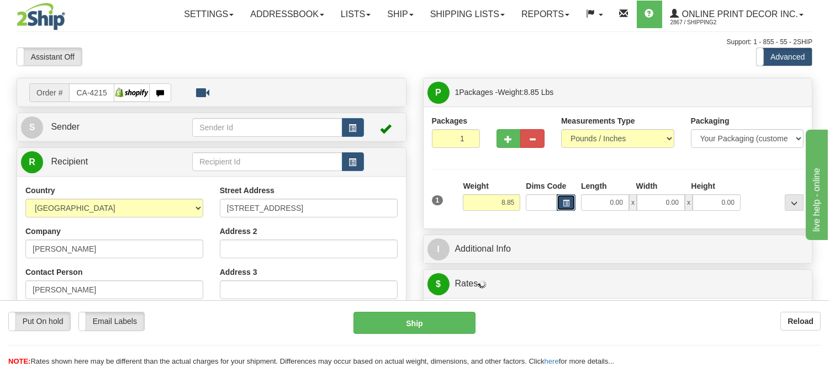
click at [567, 206] on span "button" at bounding box center [566, 203] width 7 height 6
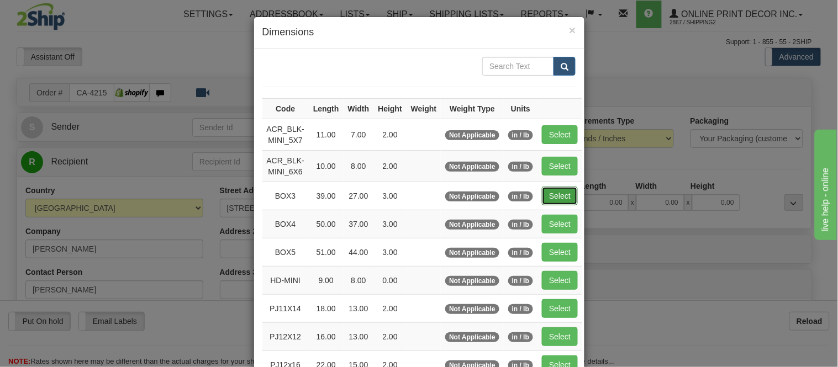
click at [556, 196] on button "Select" at bounding box center [560, 196] width 36 height 19
type input "BOX3"
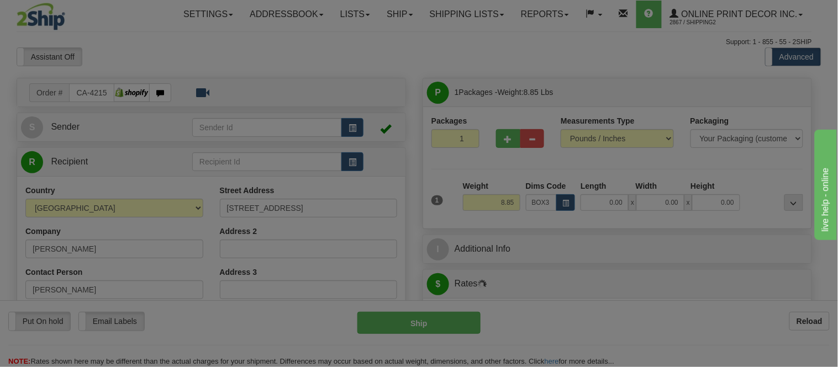
type input "39.00"
type input "27.00"
type input "3.00"
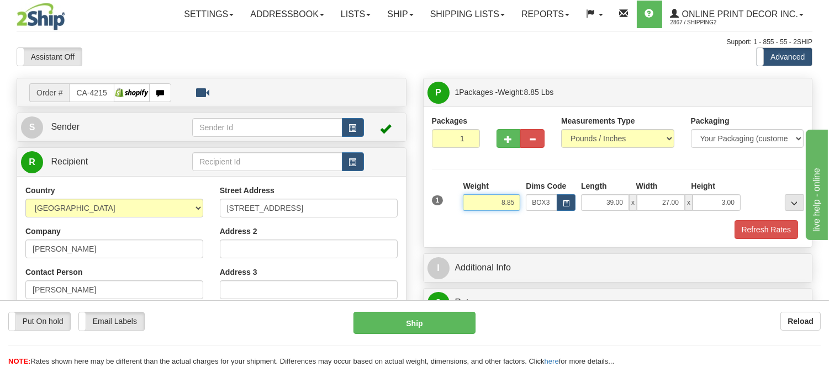
drag, startPoint x: 516, startPoint y: 200, endPoint x: 492, endPoint y: 211, distance: 26.0
click at [492, 211] on input "8.85" at bounding box center [491, 202] width 57 height 17
type input "9.98"
click at [509, 145] on button "button" at bounding box center [509, 138] width 24 height 19
radio input "true"
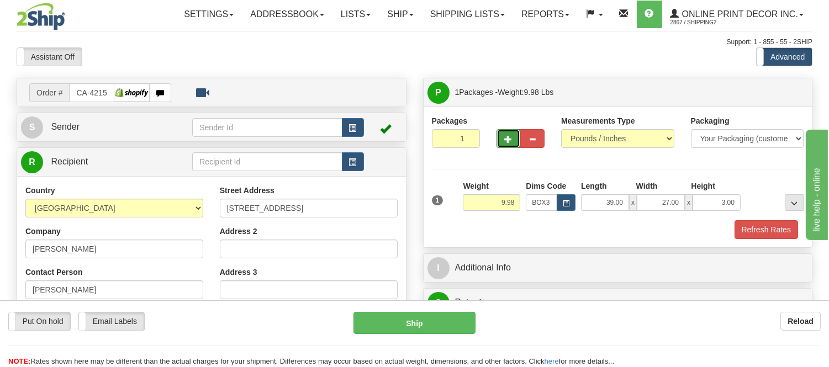
type input "2"
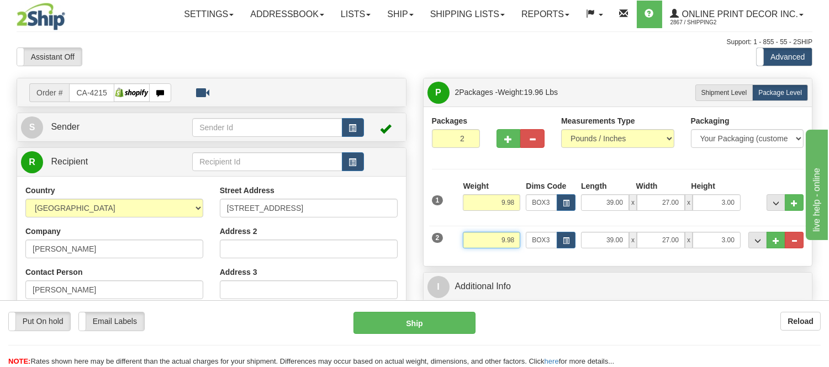
drag, startPoint x: 519, startPoint y: 241, endPoint x: 481, endPoint y: 260, distance: 42.5
click at [481, 260] on div "Packages 2 2 Measurements Type" at bounding box center [618, 187] width 389 height 160
type input "6.98"
click at [564, 240] on span "button" at bounding box center [566, 241] width 7 height 6
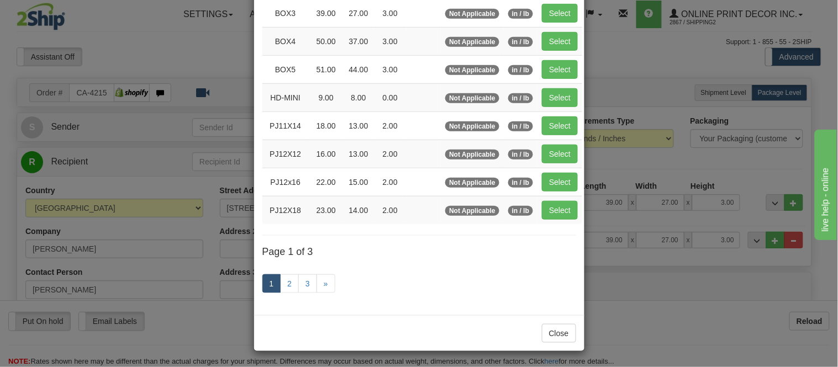
scroll to position [184, 0]
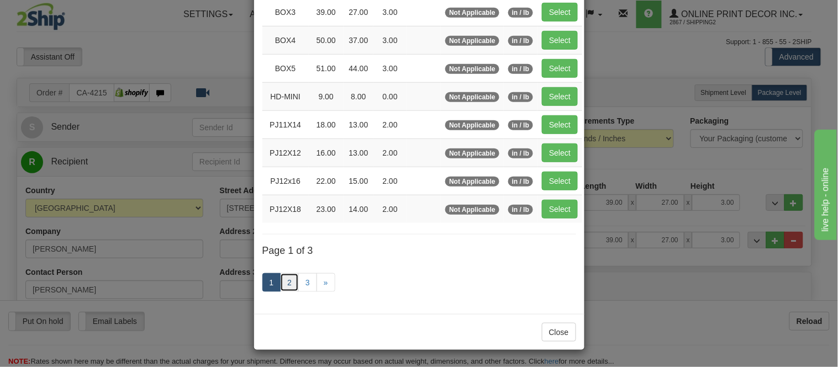
click at [283, 285] on link "2" at bounding box center [289, 282] width 19 height 19
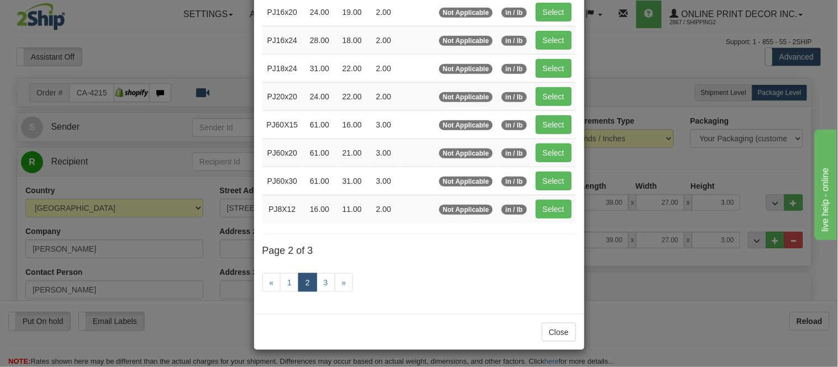
scroll to position [180, 0]
click at [537, 3] on button "Select" at bounding box center [554, 12] width 36 height 19
type input "PJ16x20"
type input "24.00"
type input "19.00"
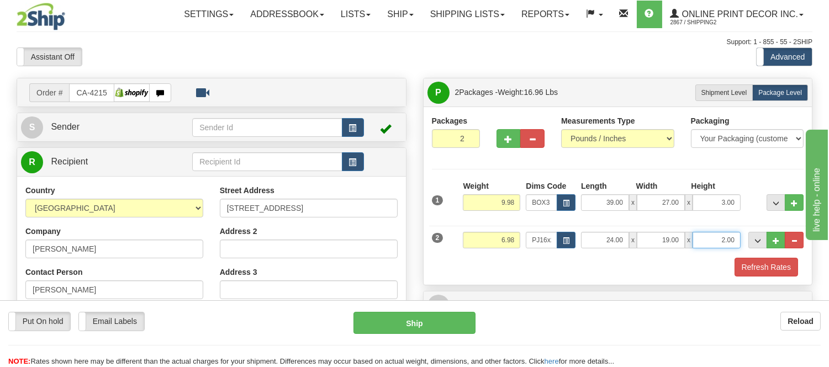
drag, startPoint x: 733, startPoint y: 236, endPoint x: 714, endPoint y: 246, distance: 21.7
click at [714, 246] on input "2.00" at bounding box center [717, 240] width 48 height 17
click button "Delete" at bounding box center [0, 0] width 0 height 0
type input "6.00"
click at [505, 144] on button "button" at bounding box center [509, 138] width 24 height 19
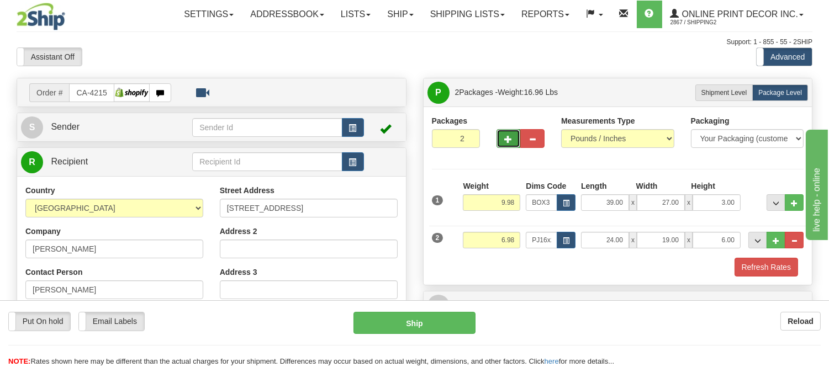
type input "3"
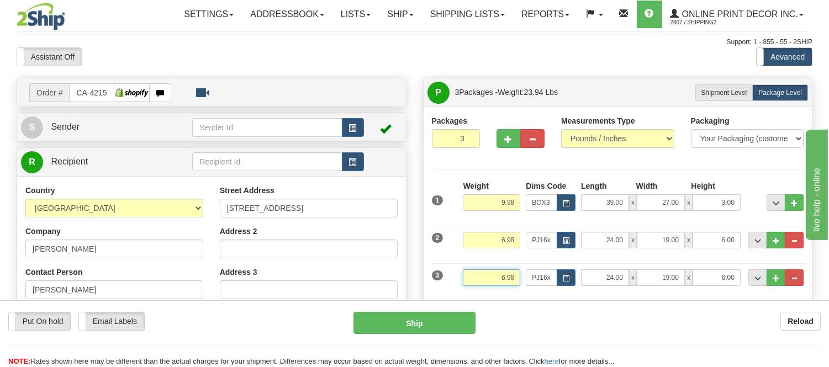
drag, startPoint x: 515, startPoint y: 279, endPoint x: 470, endPoint y: 279, distance: 44.7
click at [470, 279] on input "6.98" at bounding box center [491, 278] width 57 height 17
click button "Delete" at bounding box center [0, 0] width 0 height 0
type input "8.00"
click at [569, 276] on span "button" at bounding box center [566, 279] width 7 height 6
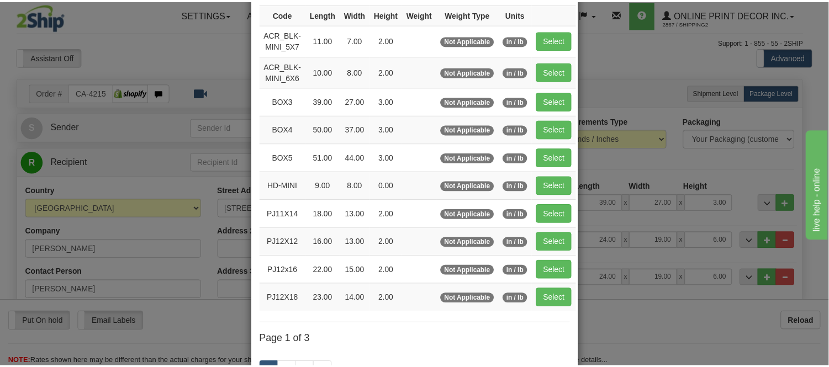
scroll to position [123, 0]
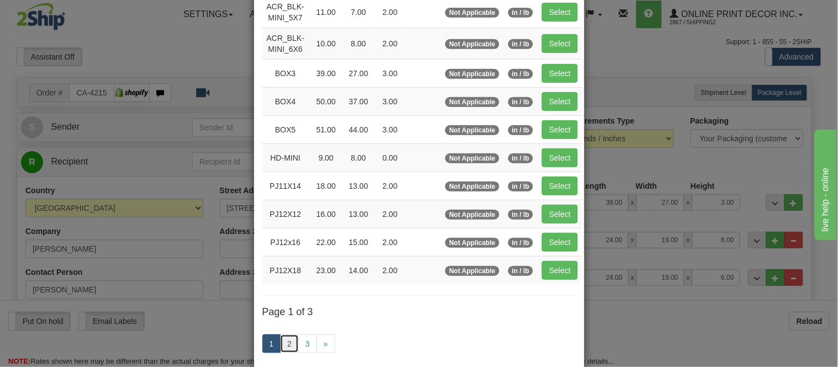
click at [286, 342] on link "2" at bounding box center [289, 344] width 19 height 19
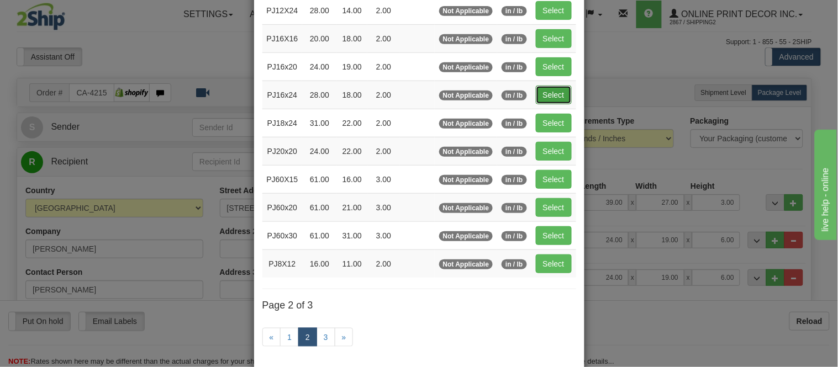
click at [548, 101] on button "Select" at bounding box center [554, 95] width 36 height 19
type input "PJ16x24"
type input "28.00"
type input "18.00"
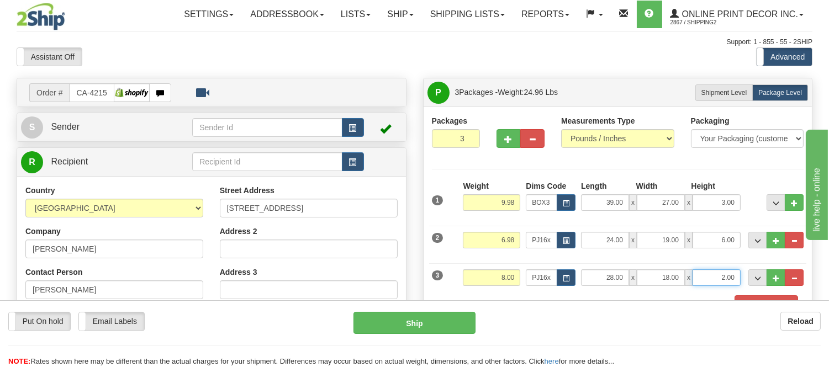
drag, startPoint x: 733, startPoint y: 277, endPoint x: 685, endPoint y: 281, distance: 48.2
click at [685, 281] on div "28.00 x 18.00 x 2.00" at bounding box center [661, 278] width 160 height 17
click button "Delete" at bounding box center [0, 0] width 0 height 0
type input "6.00"
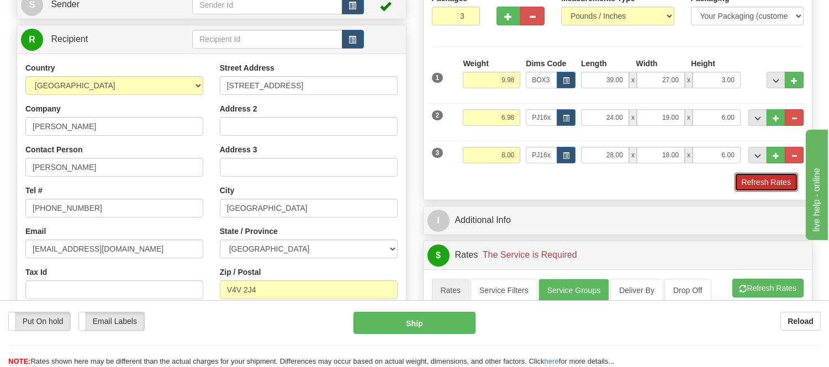
click at [743, 186] on button "Refresh Rates" at bounding box center [767, 182] width 64 height 19
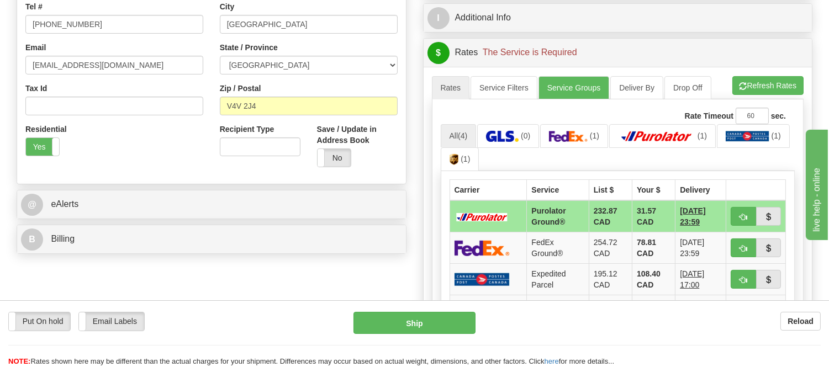
scroll to position [429, 0]
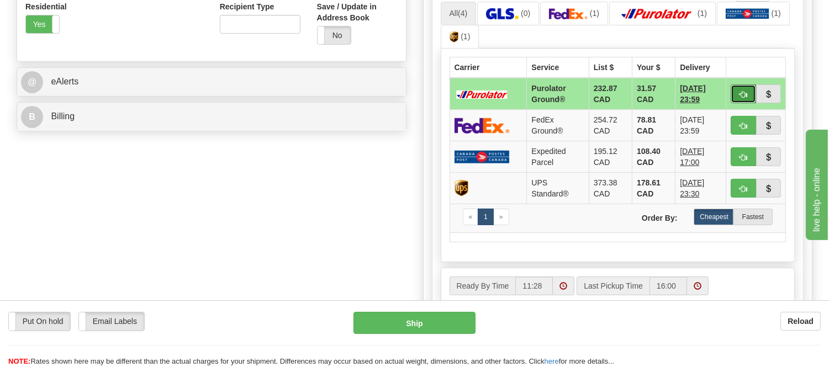
click at [740, 94] on span "button" at bounding box center [744, 94] width 8 height 7
type input "260"
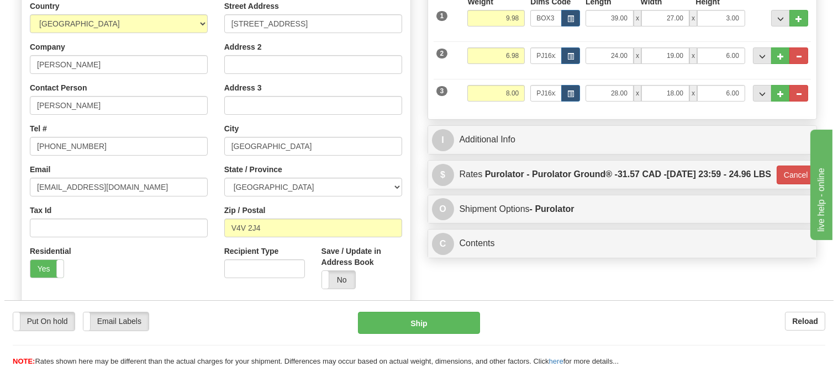
scroll to position [184, 0]
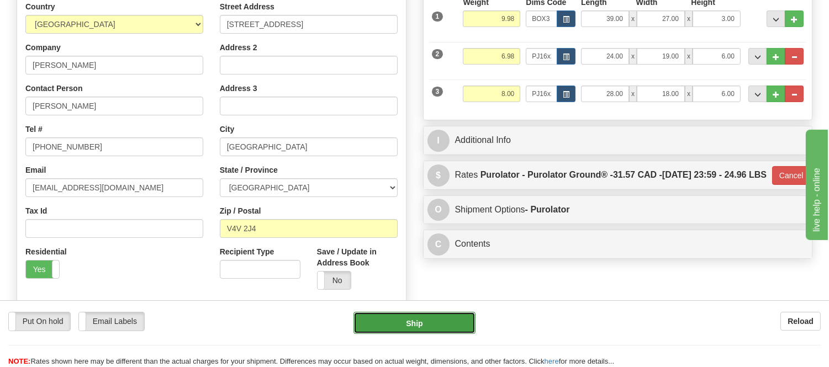
click at [420, 318] on button "Ship" at bounding box center [414, 323] width 122 height 22
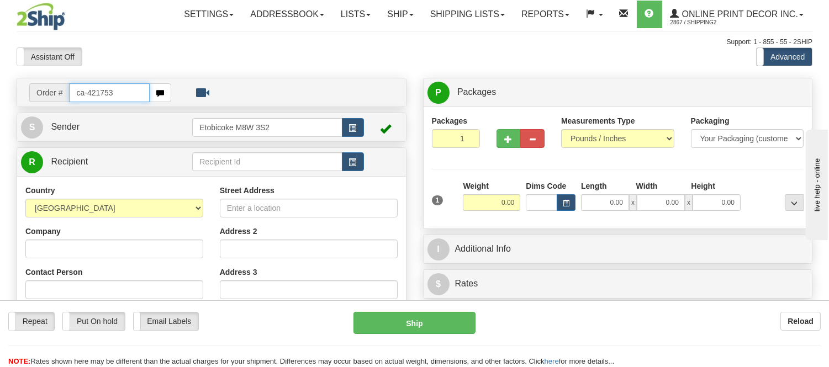
type input "ca-421753"
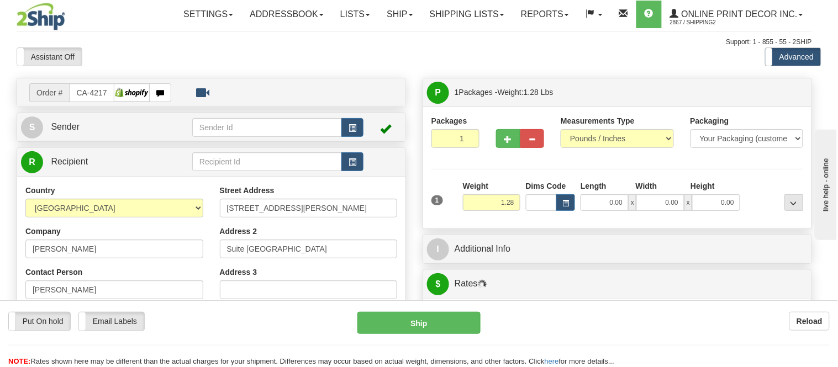
type input "YORK"
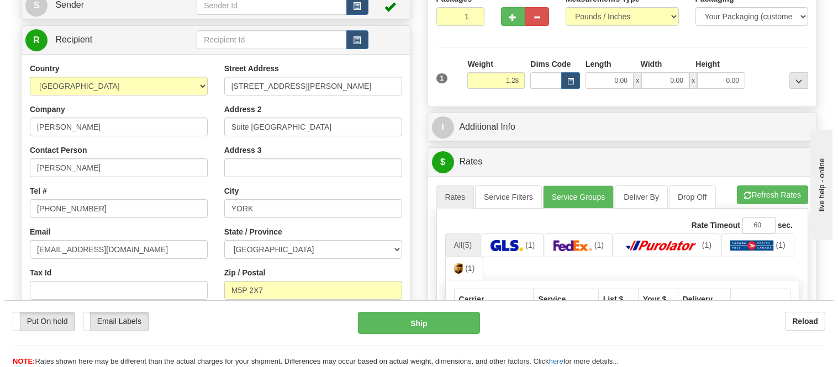
scroll to position [123, 0]
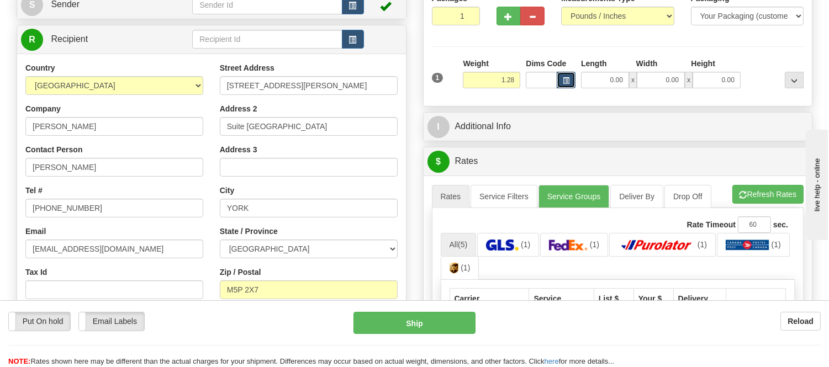
click at [570, 82] on button "button" at bounding box center [566, 80] width 19 height 17
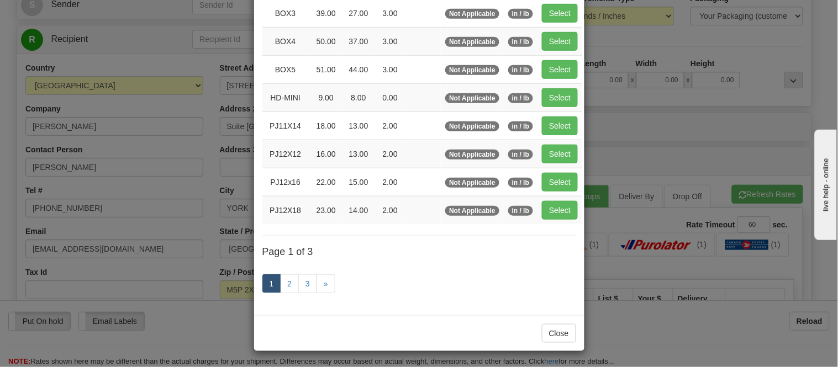
scroll to position [184, 0]
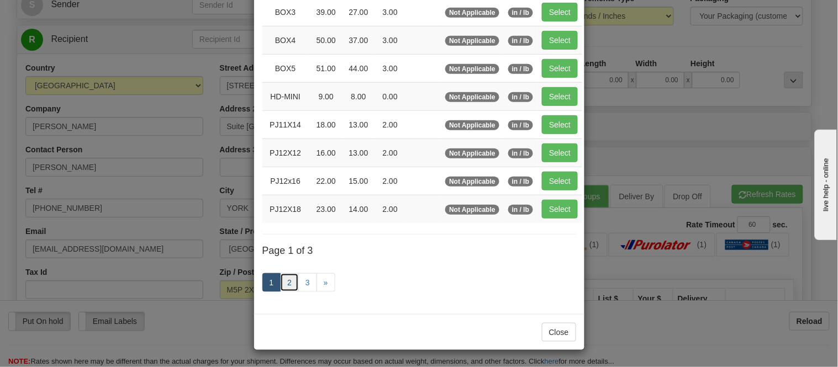
click at [289, 286] on link "2" at bounding box center [289, 282] width 19 height 19
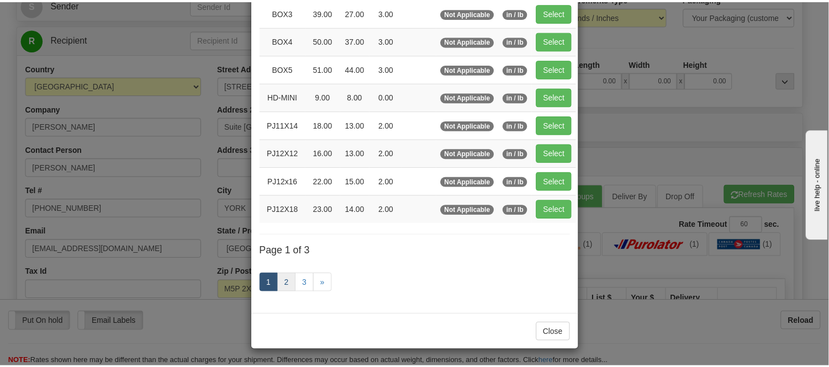
scroll to position [180, 0]
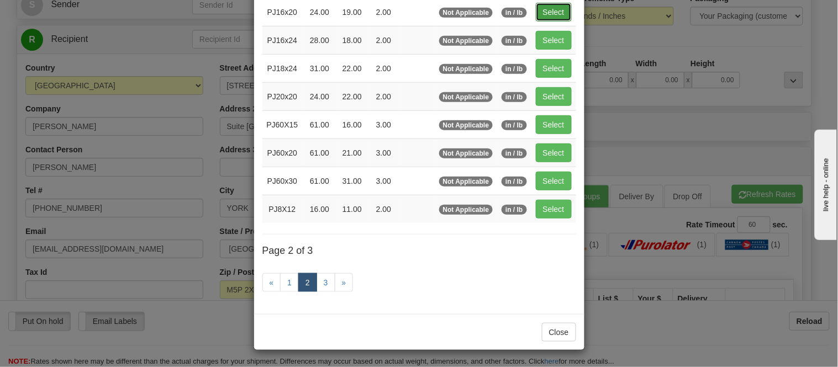
click at [561, 3] on button "Select" at bounding box center [554, 12] width 36 height 19
type input "PJ16x20"
type input "24.00"
type input "19.00"
type input "2.00"
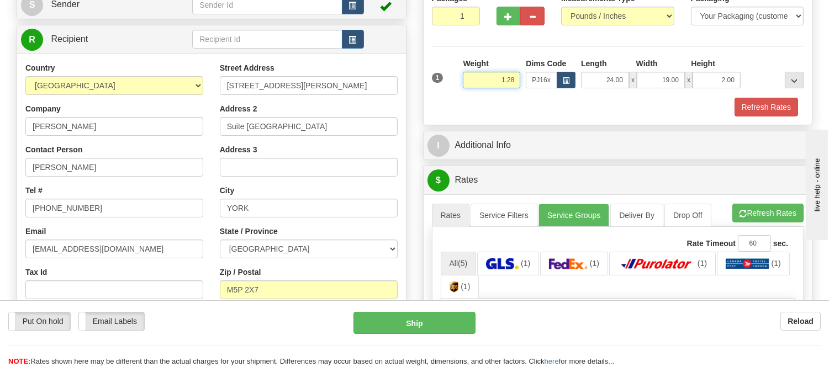
drag, startPoint x: 518, startPoint y: 80, endPoint x: 478, endPoint y: 81, distance: 39.8
click at [478, 81] on input "1.28" at bounding box center [491, 80] width 57 height 17
type input "2.20"
click at [759, 110] on button "Refresh Rates" at bounding box center [767, 107] width 64 height 19
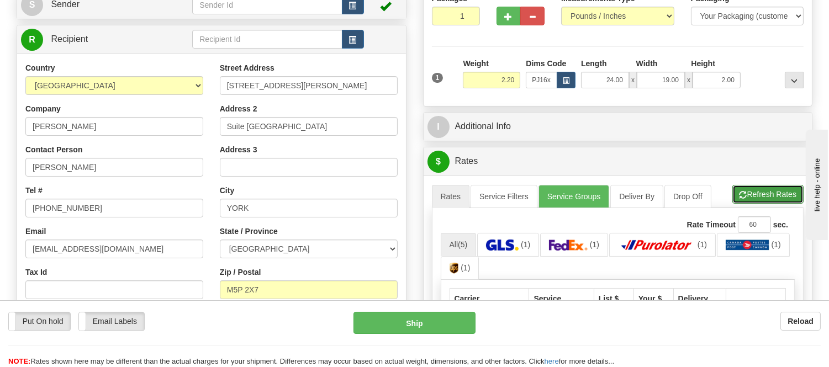
click at [771, 190] on button "Refresh Rates" at bounding box center [767, 194] width 71 height 19
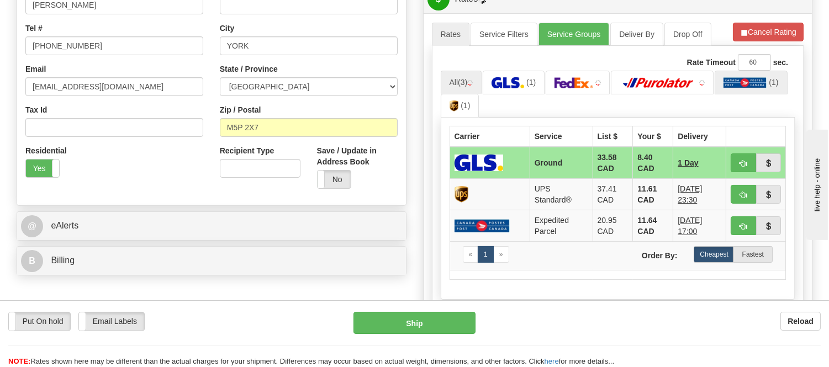
scroll to position [307, 0]
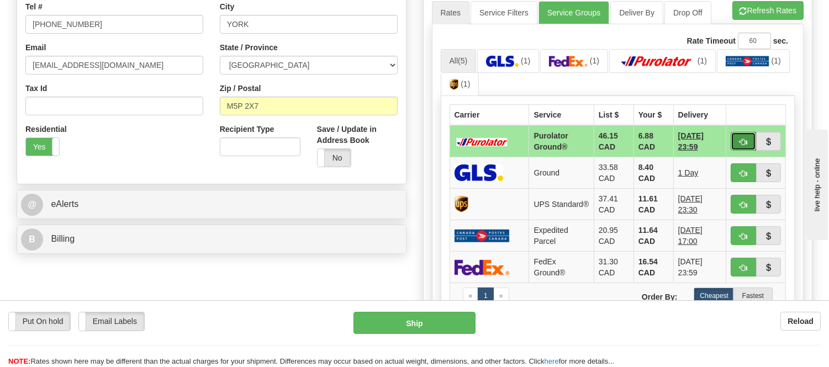
click at [745, 139] on span "button" at bounding box center [744, 142] width 8 height 7
type input "260"
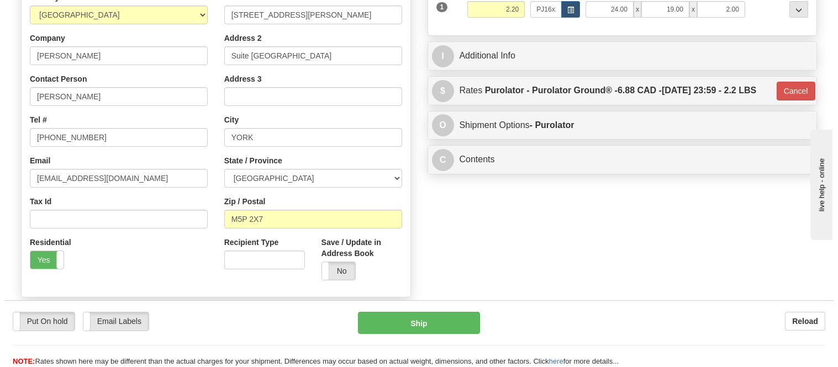
scroll to position [0, 0]
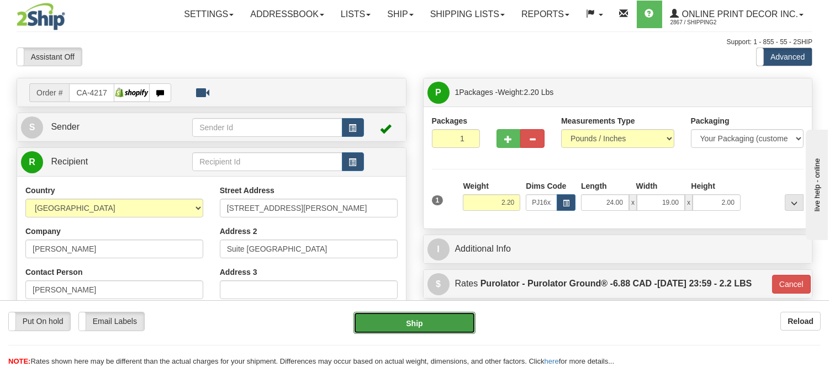
click at [445, 318] on button "Ship" at bounding box center [414, 323] width 122 height 22
